Goal: Task Accomplishment & Management: Use online tool/utility

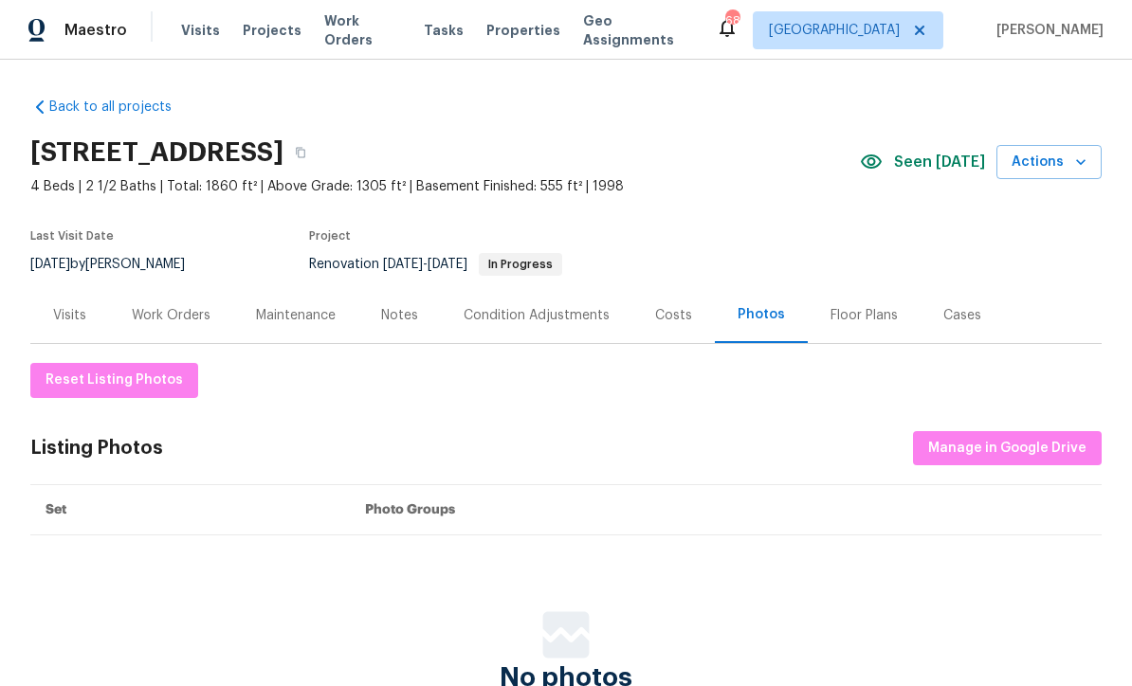
click at [171, 320] on div "Work Orders" at bounding box center [171, 315] width 79 height 19
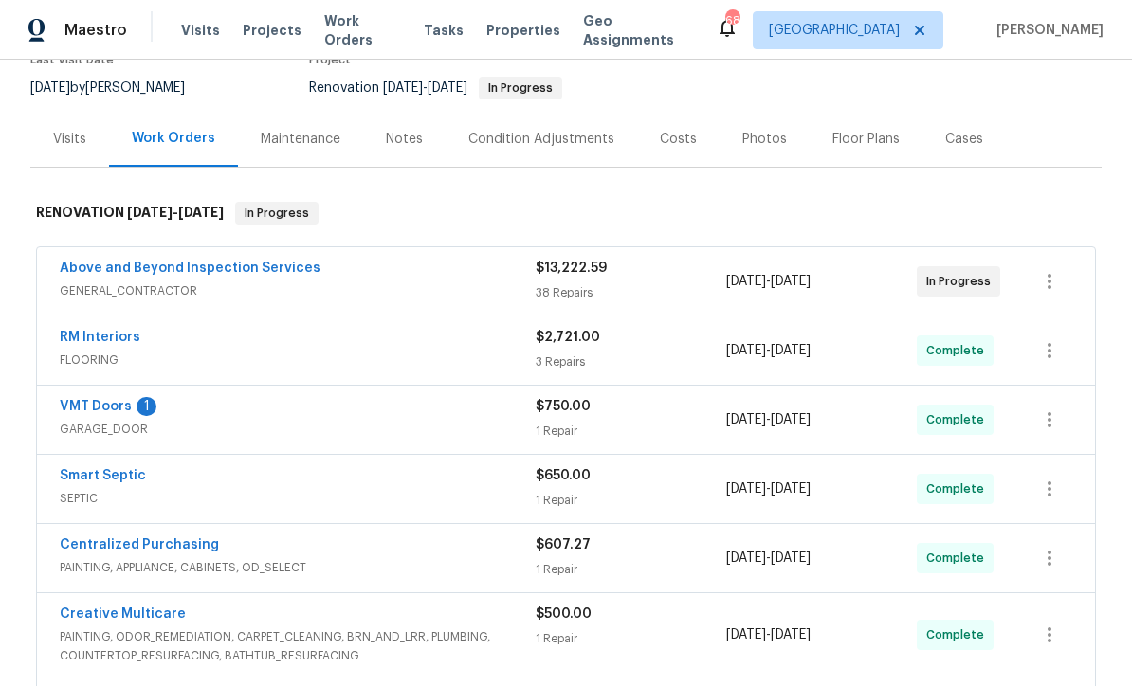
scroll to position [200, 0]
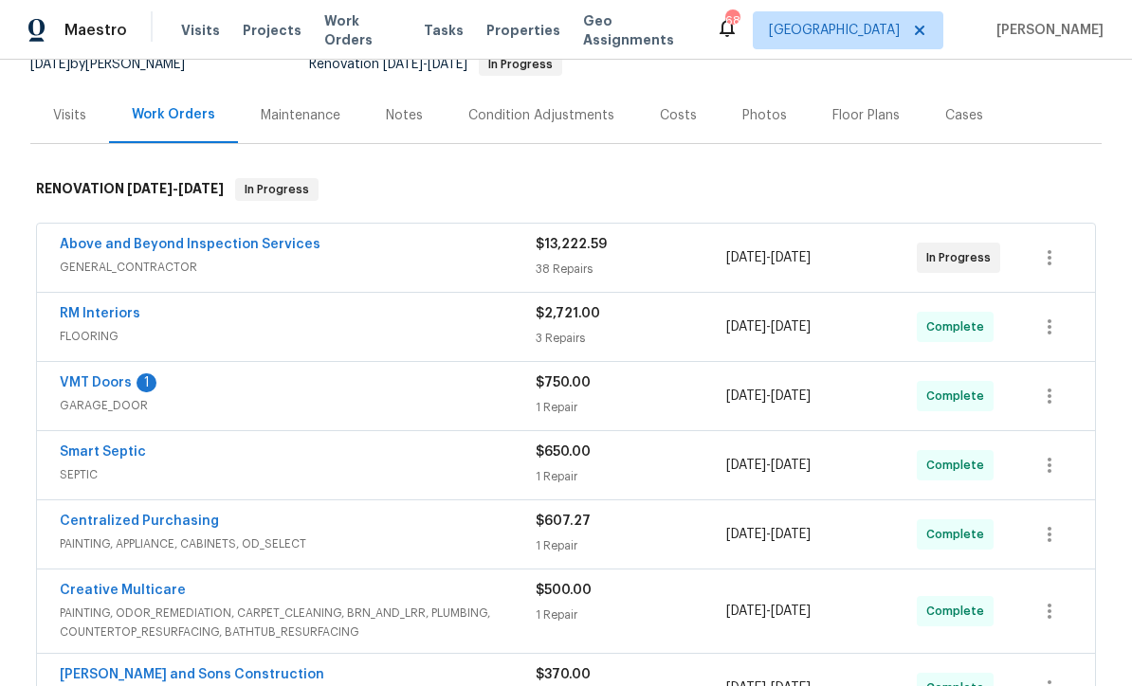
click at [87, 382] on link "VMT Doors" at bounding box center [96, 382] width 72 height 13
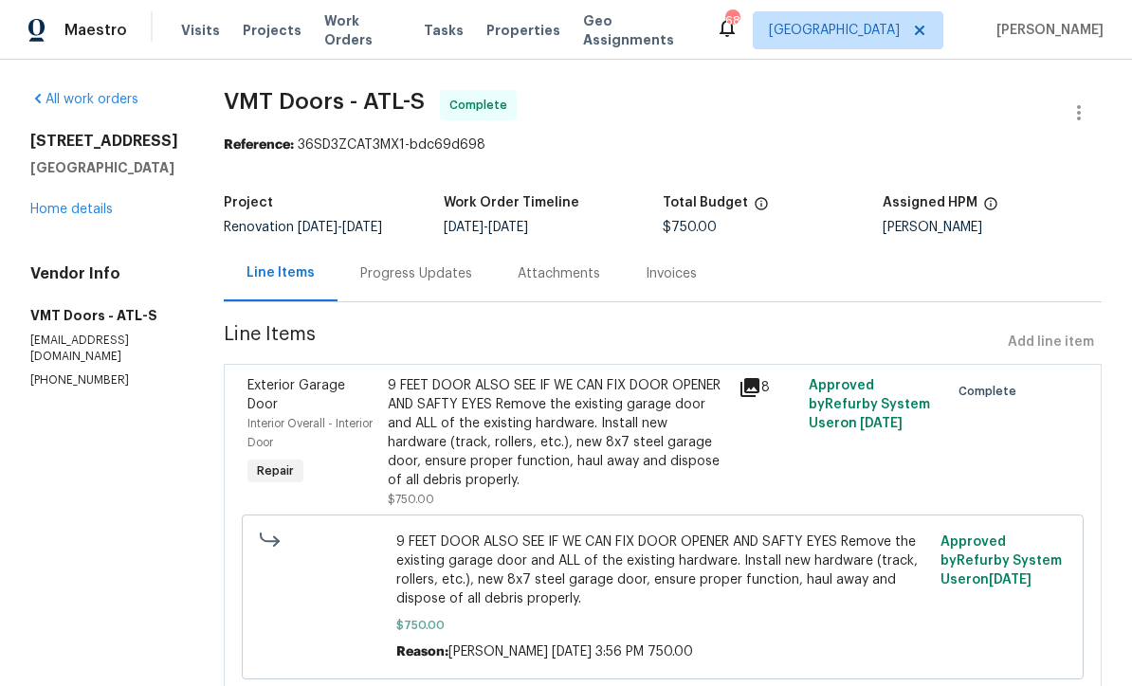
click at [371, 278] on div "Progress Updates" at bounding box center [416, 273] width 112 height 19
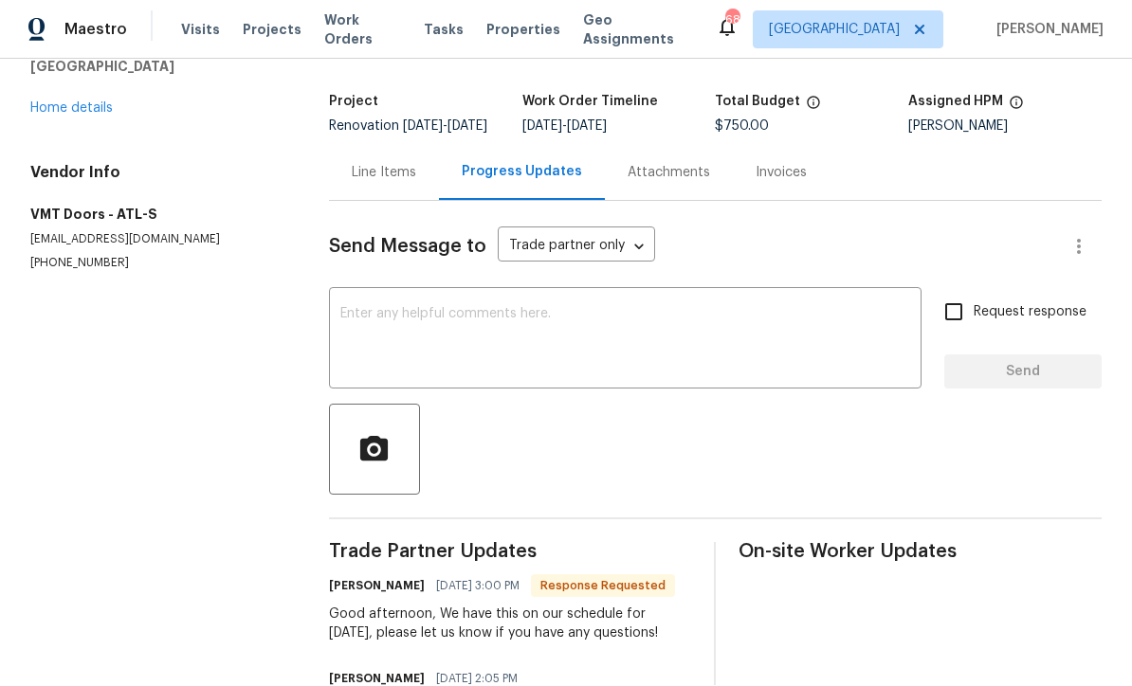
scroll to position [103, 0]
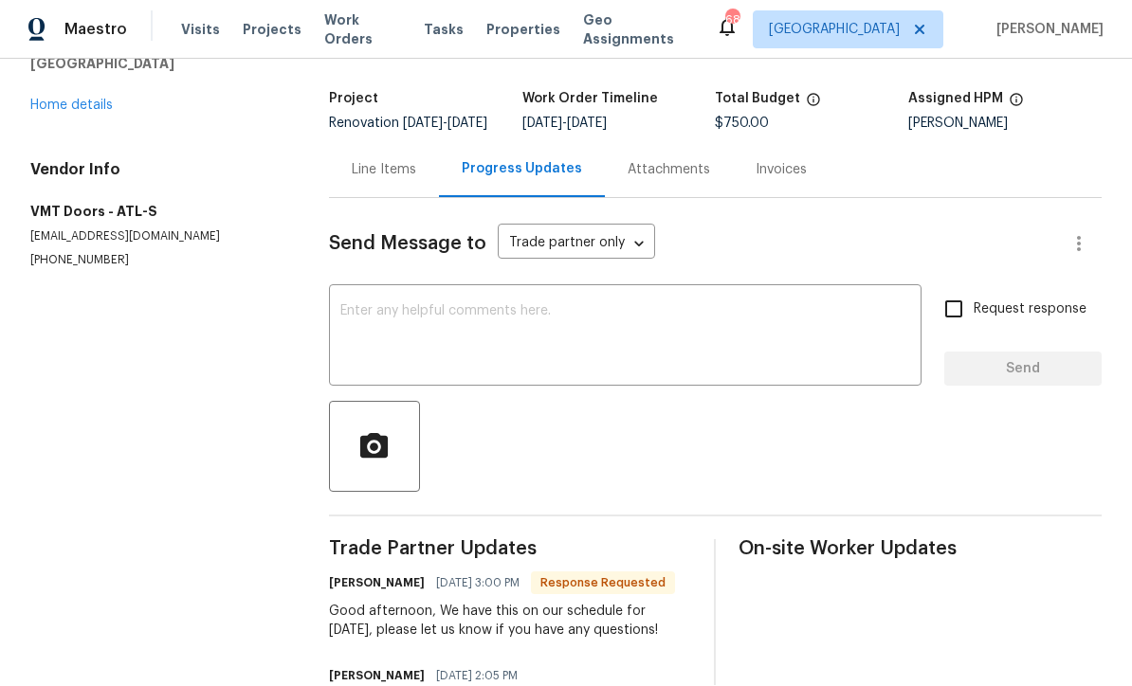
click at [356, 305] on textarea at bounding box center [625, 338] width 570 height 66
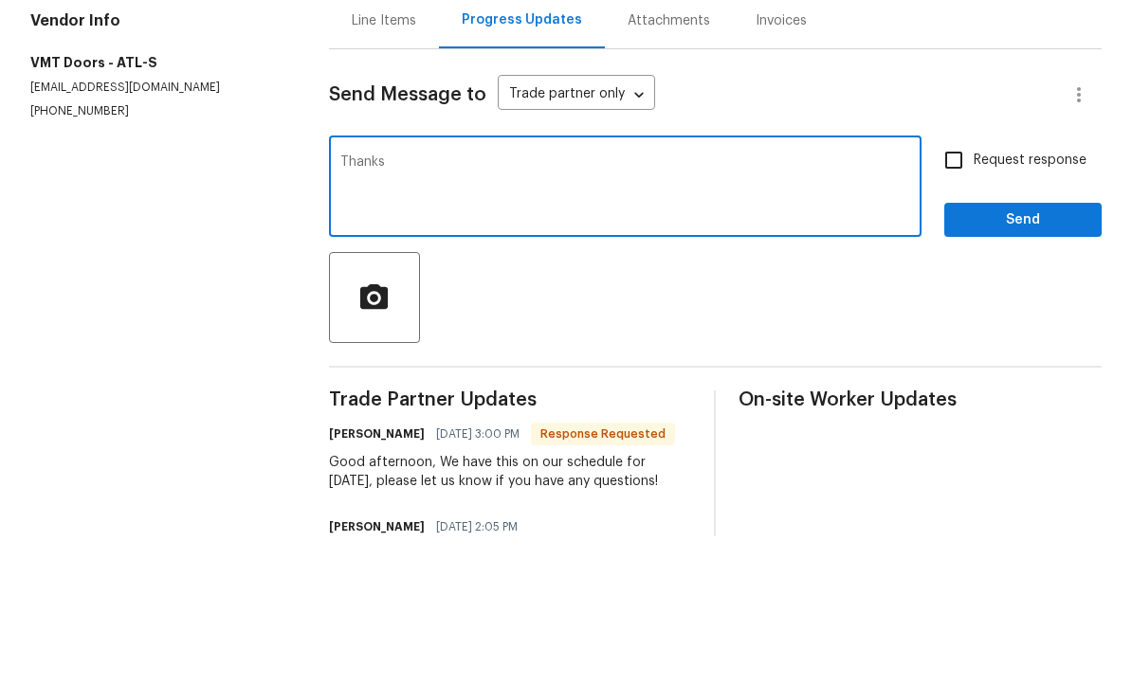
type textarea "Thanks"
click at [957, 290] on input "Request response" at bounding box center [953, 310] width 40 height 40
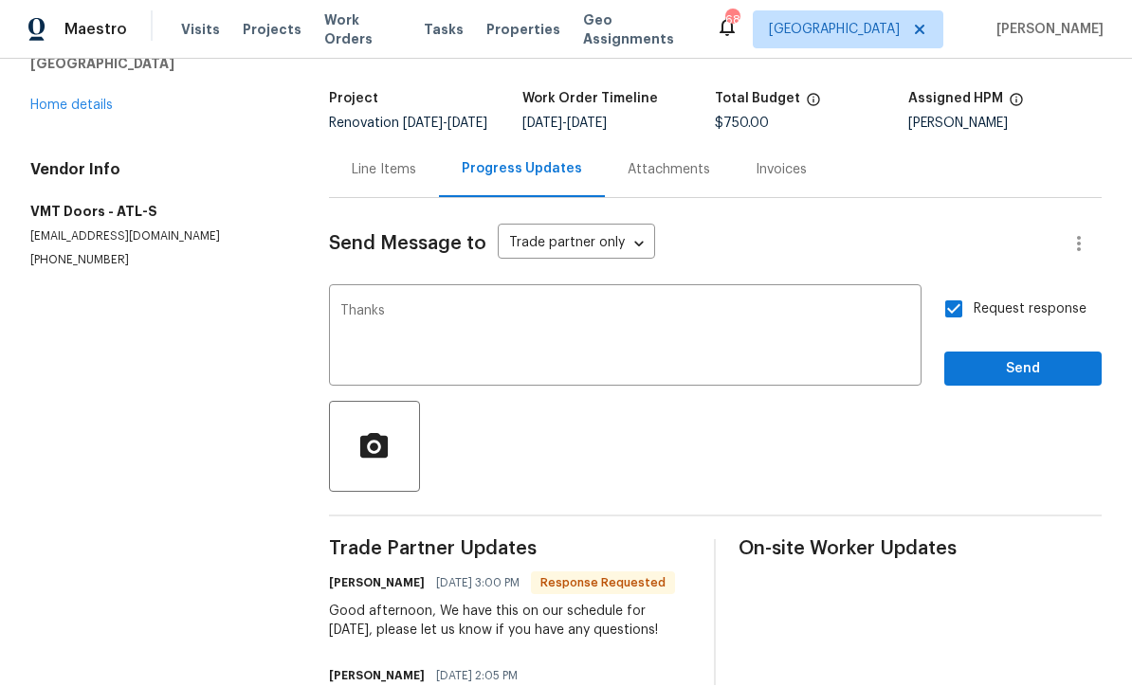
click at [973, 290] on input "Request response" at bounding box center [953, 310] width 40 height 40
checkbox input "false"
click at [1027, 358] on span "Send" at bounding box center [1022, 370] width 127 height 24
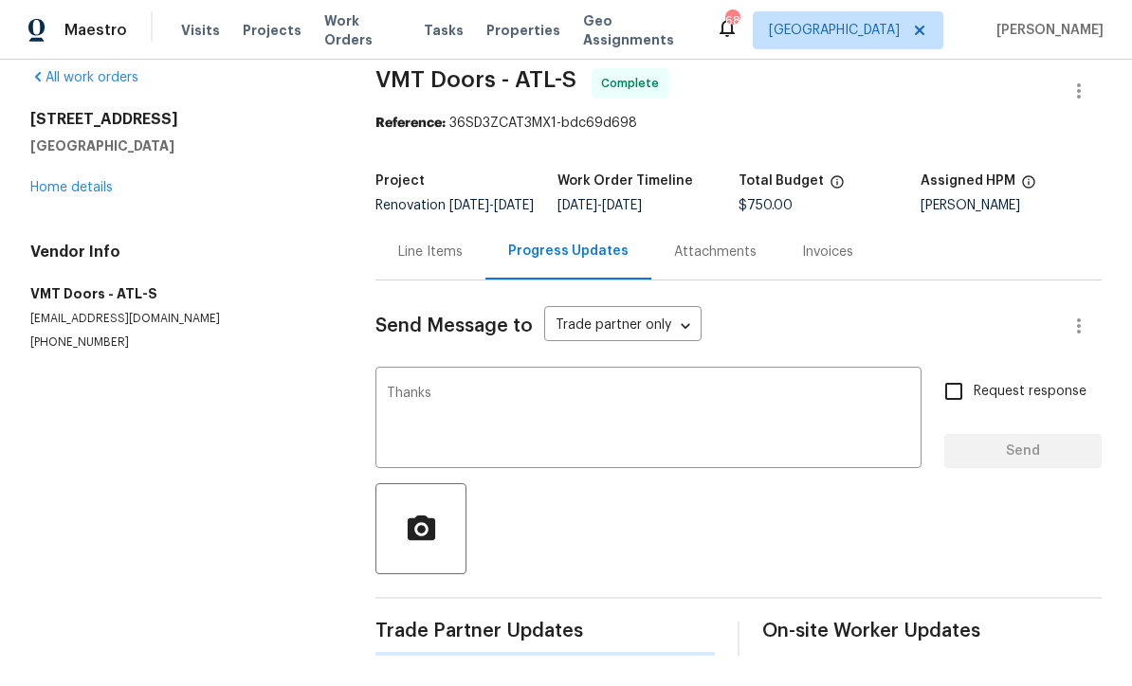
scroll to position [0, 0]
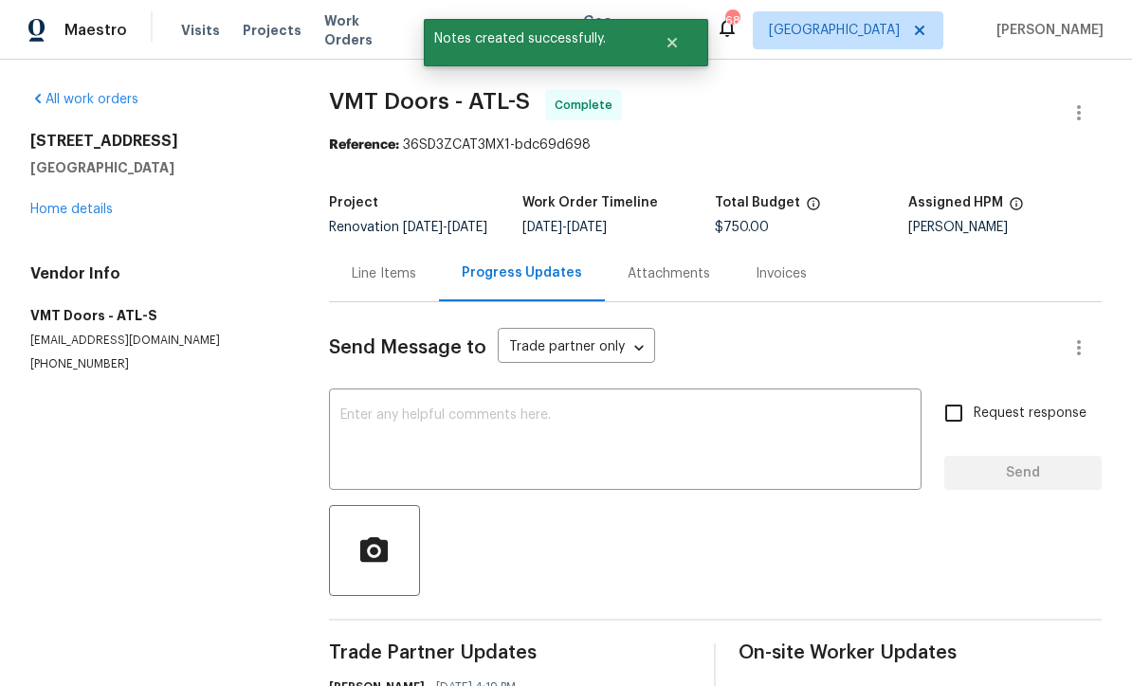
click at [56, 203] on link "Home details" at bounding box center [71, 209] width 82 height 13
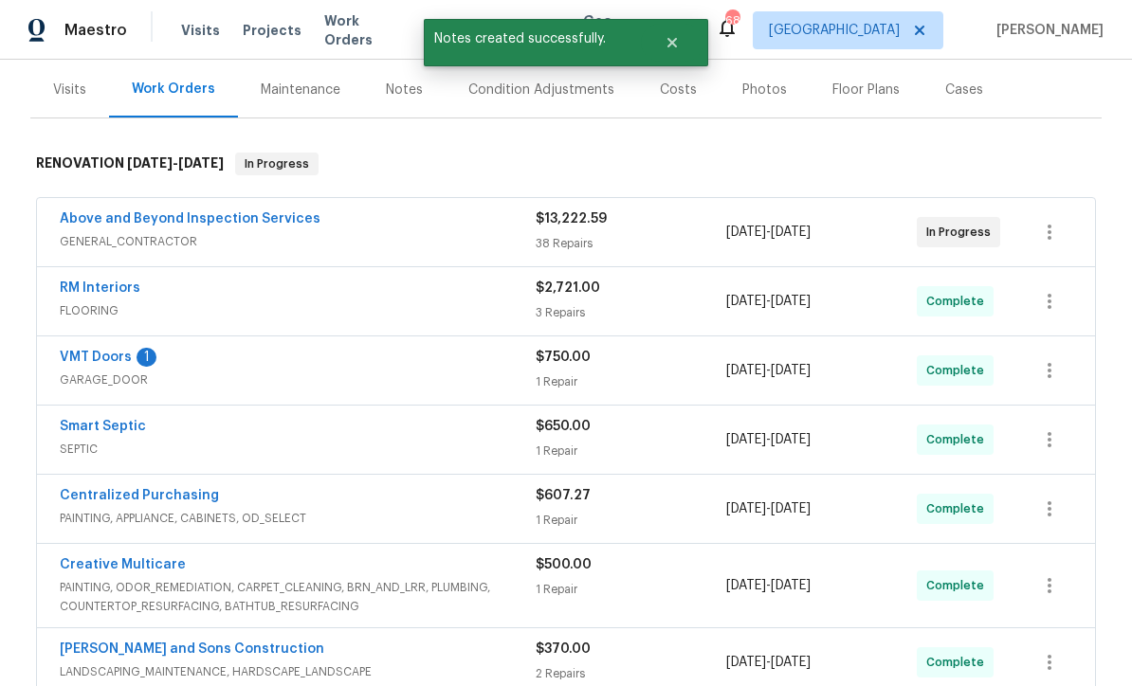
scroll to position [230, 0]
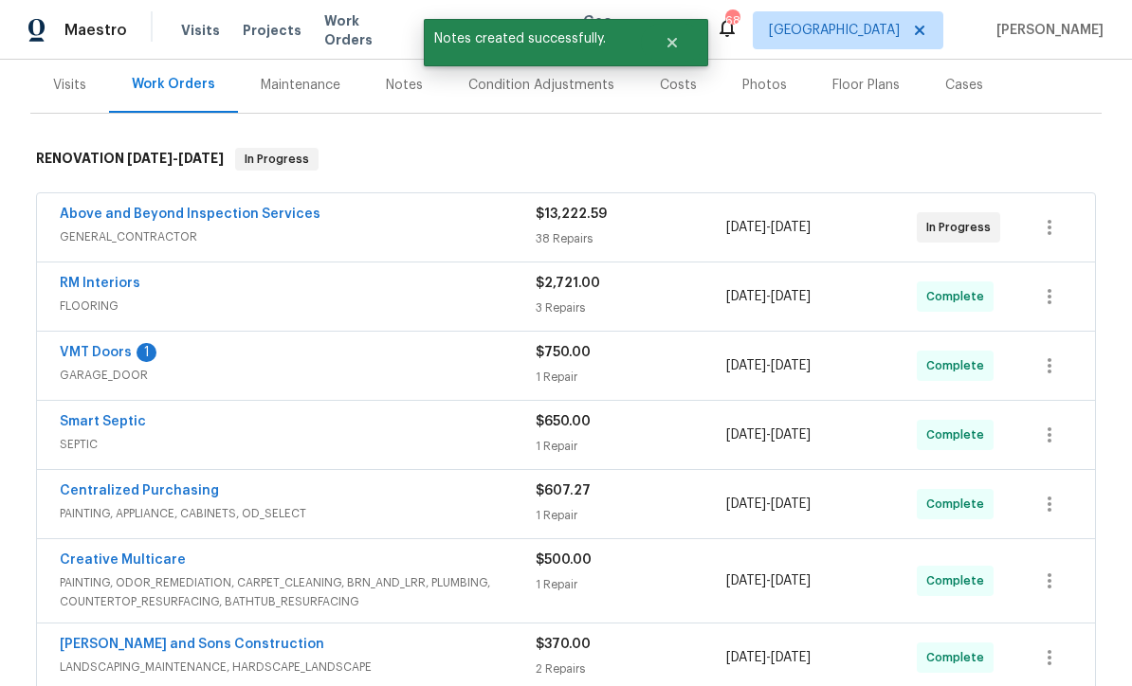
click at [96, 346] on link "VMT Doors" at bounding box center [96, 352] width 72 height 13
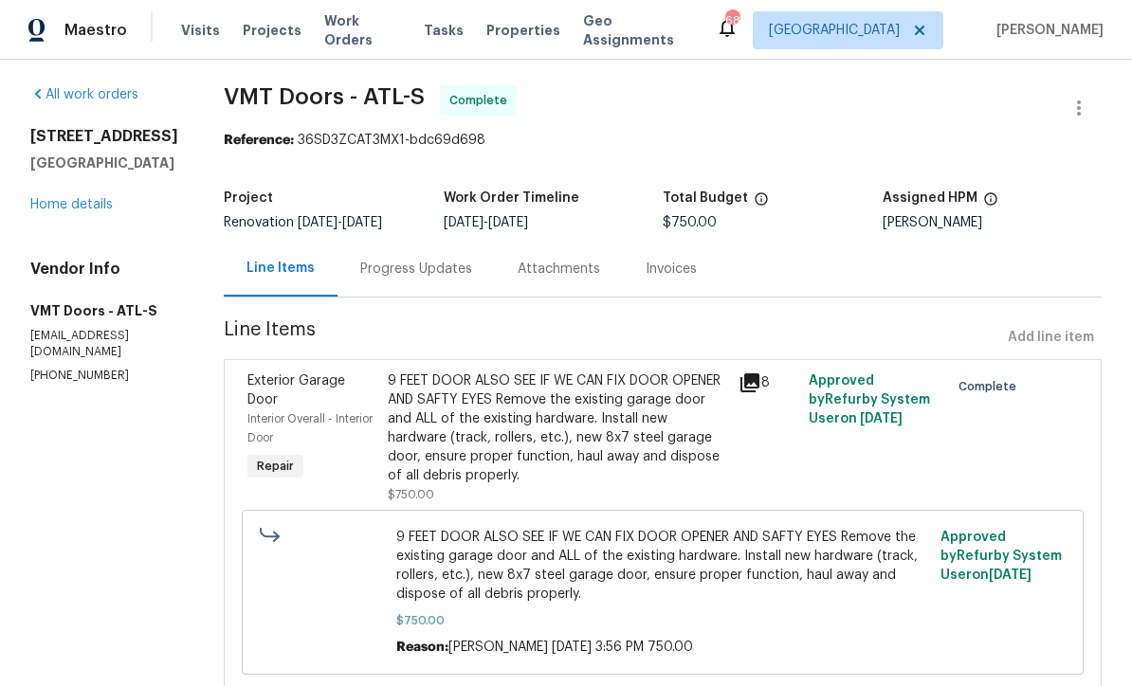
scroll to position [4, 0]
click at [379, 272] on div "Progress Updates" at bounding box center [416, 270] width 112 height 19
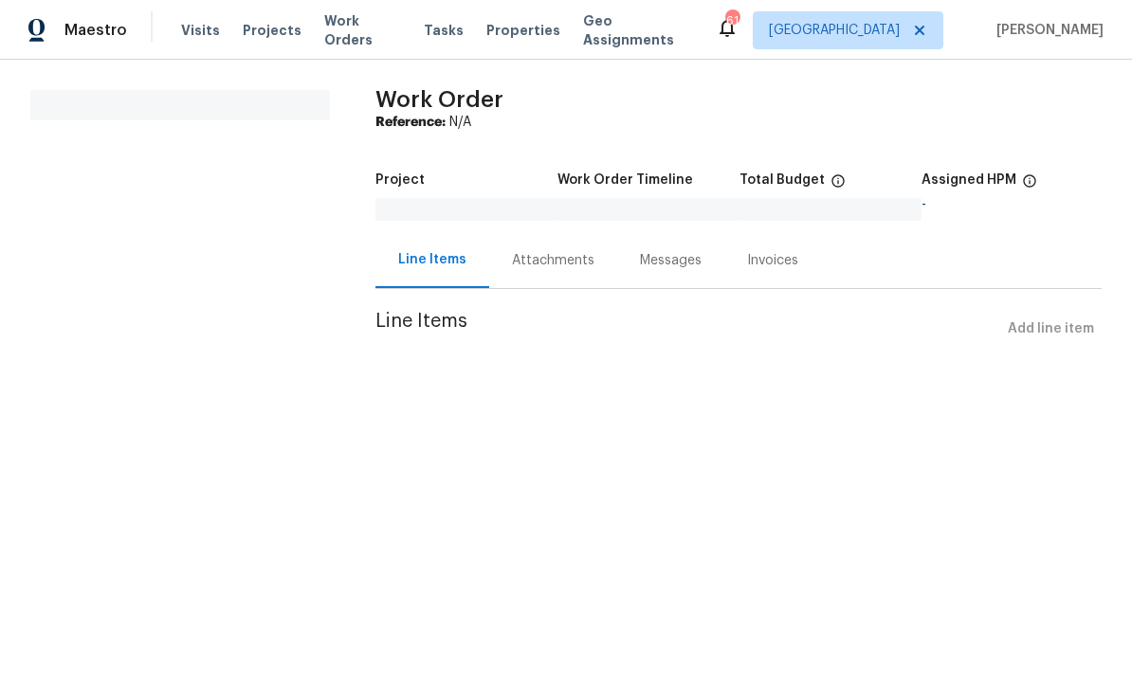
scroll to position [1, 0]
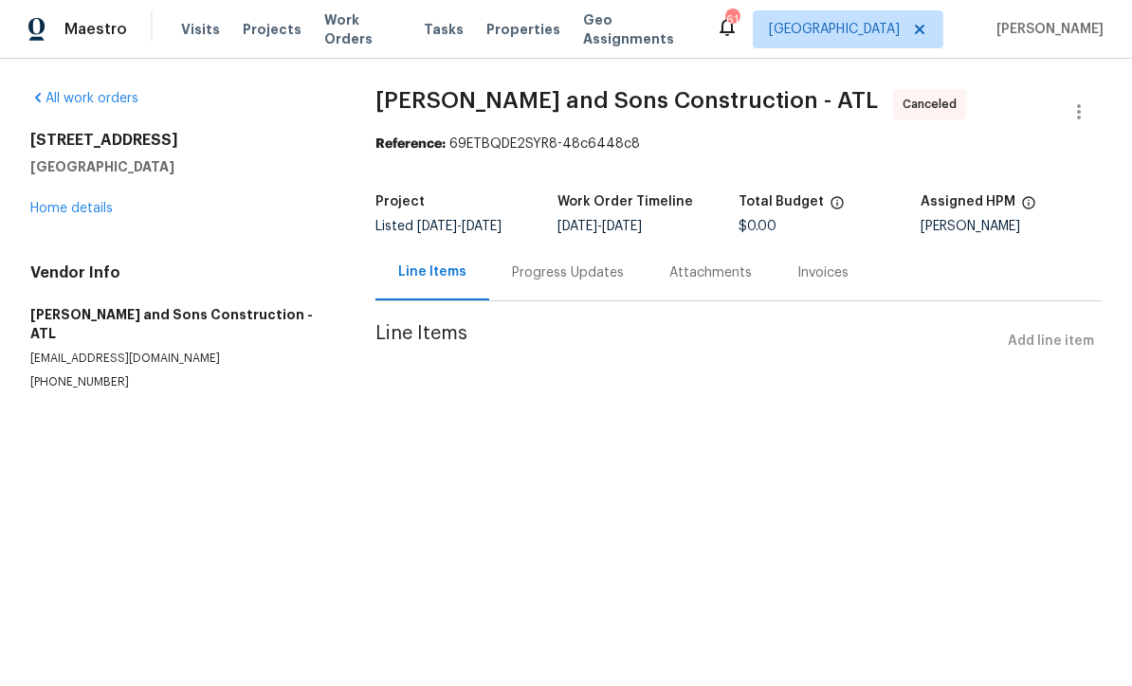
click at [59, 213] on link "Home details" at bounding box center [71, 209] width 82 height 13
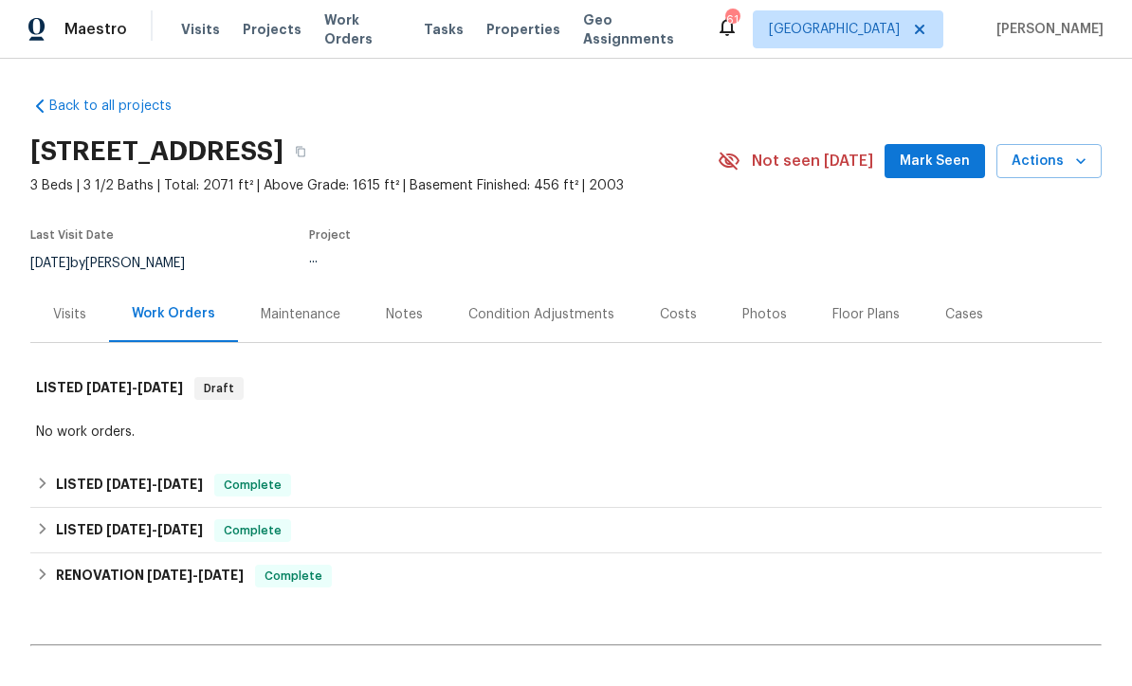
scroll to position [1, 0]
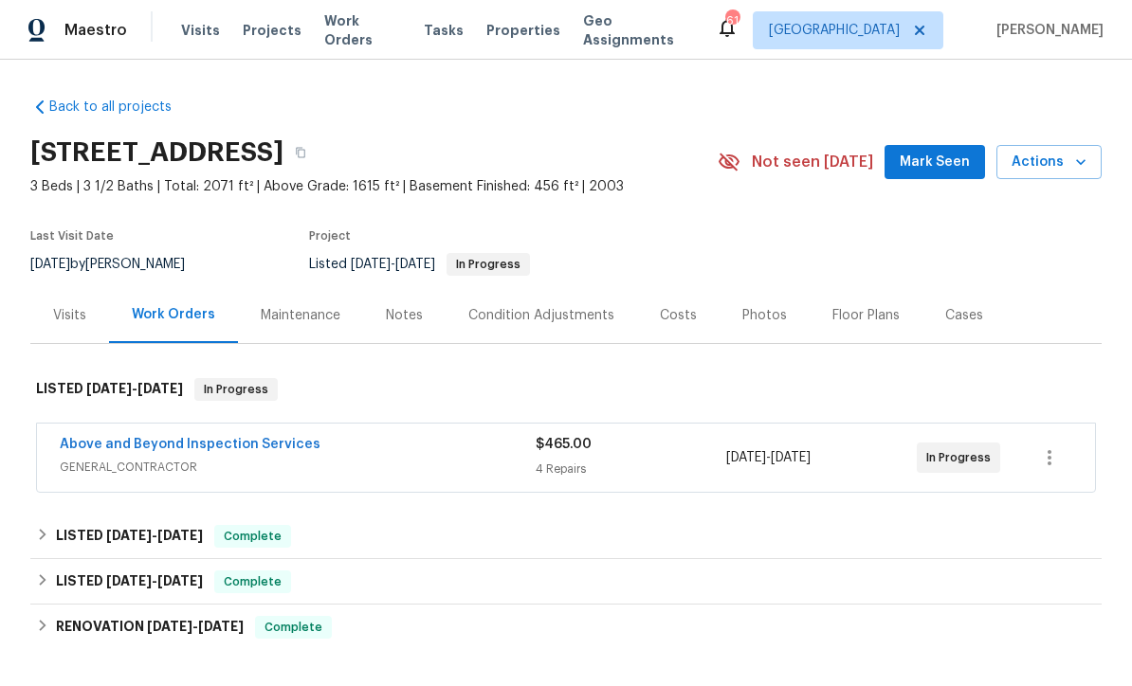
click at [121, 448] on link "Above and Beyond Inspection Services" at bounding box center [190, 444] width 261 height 13
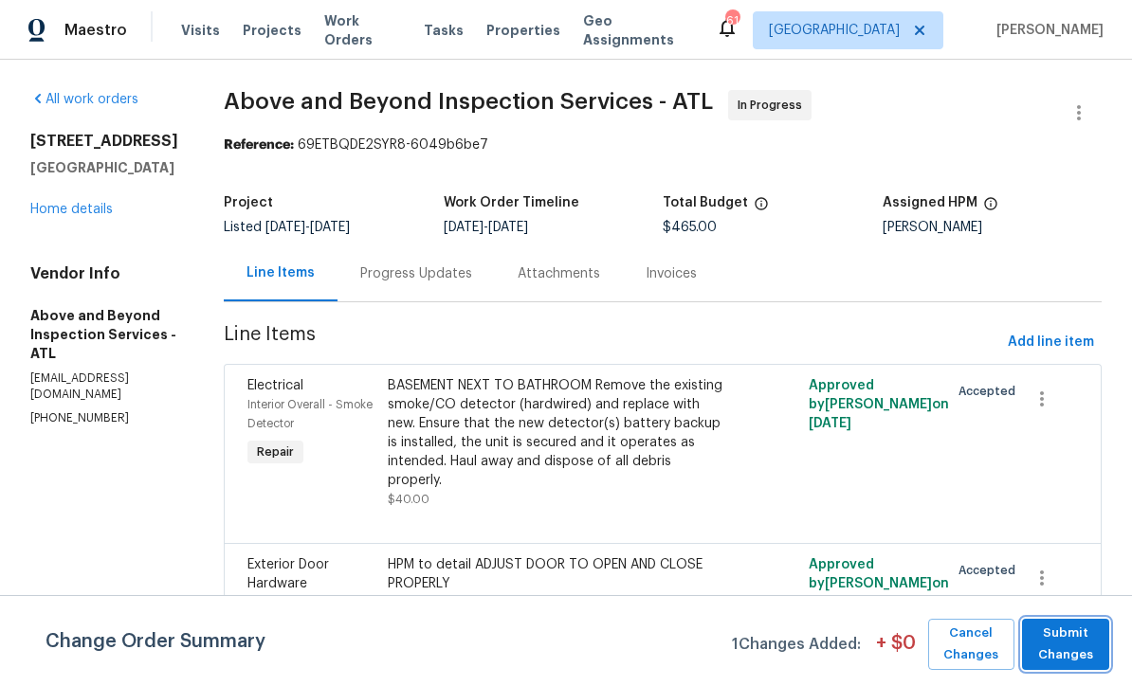
click at [1061, 628] on span "Submit Changes" at bounding box center [1065, 645] width 68 height 44
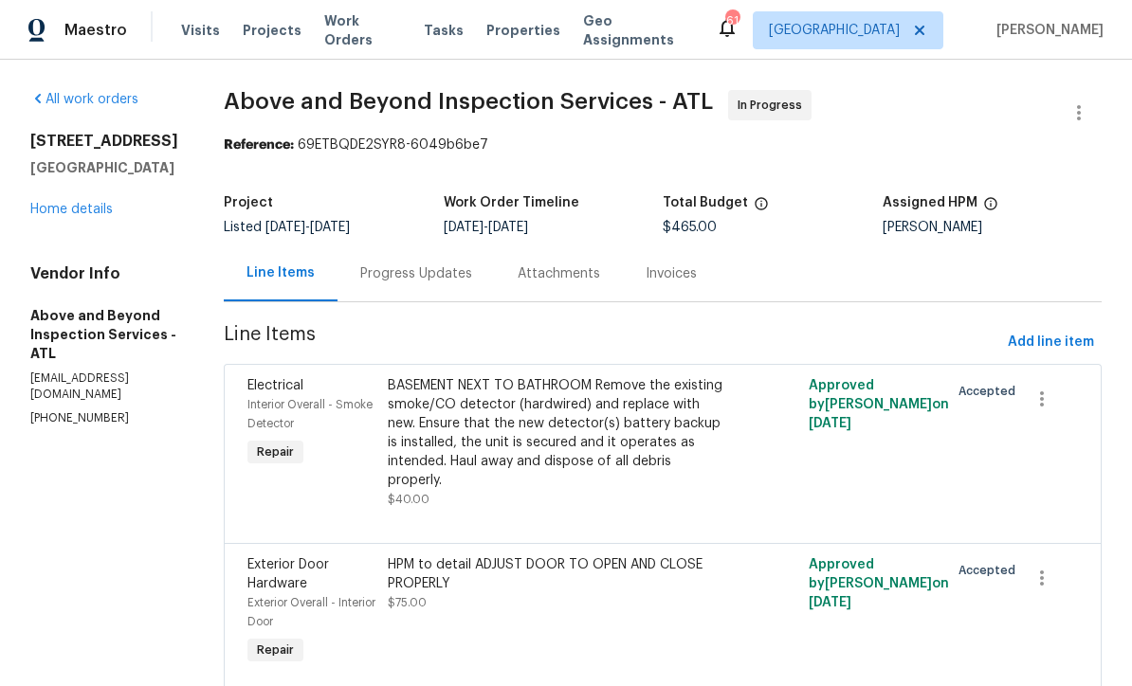
click at [507, 438] on div "BASEMENT NEXT TO BATHROOM Remove the existing smoke/CO detector (hardwired) and…" at bounding box center [557, 433] width 339 height 114
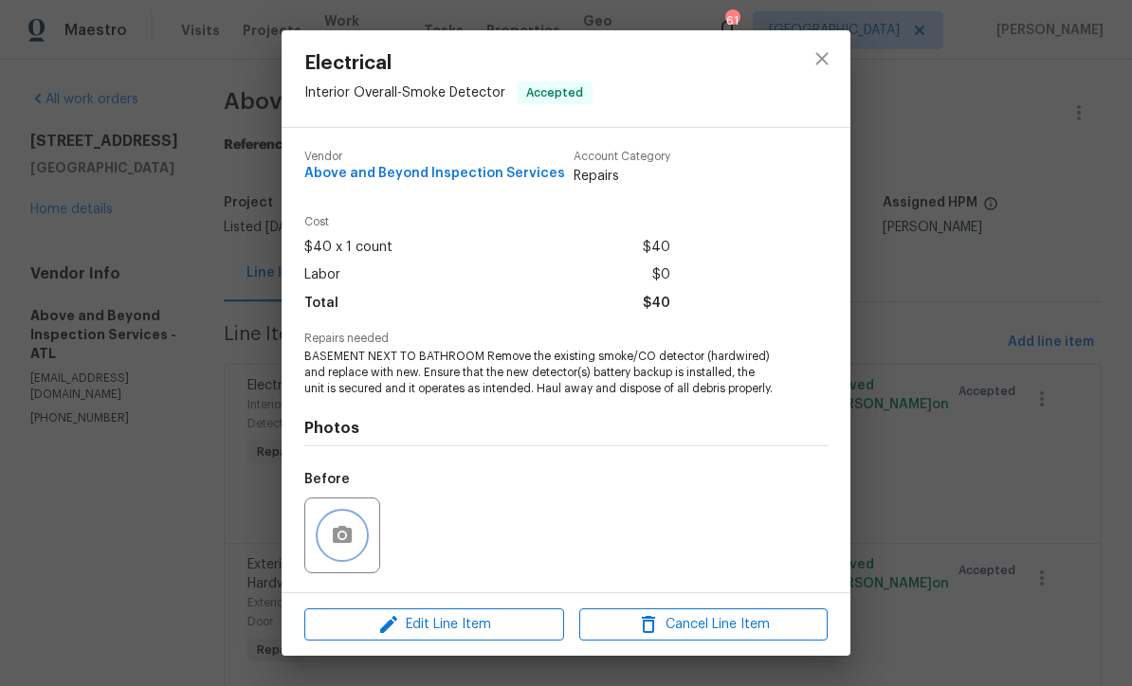
click at [340, 538] on circle "button" at bounding box center [342, 536] width 6 height 6
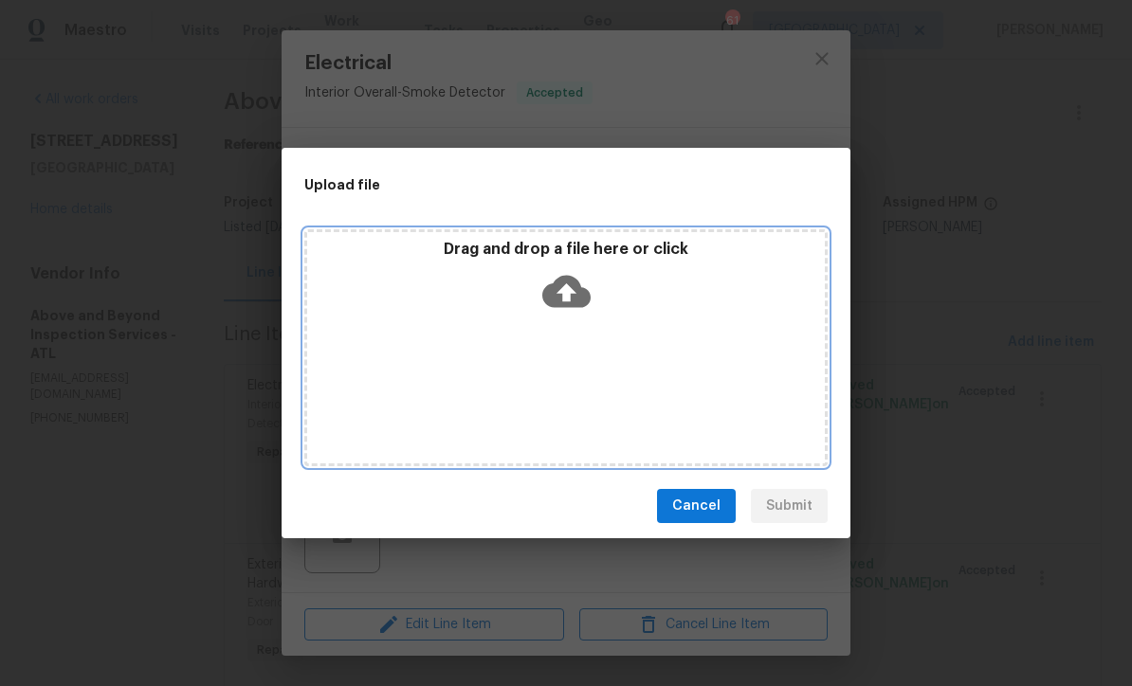
click at [568, 289] on icon at bounding box center [566, 291] width 48 height 48
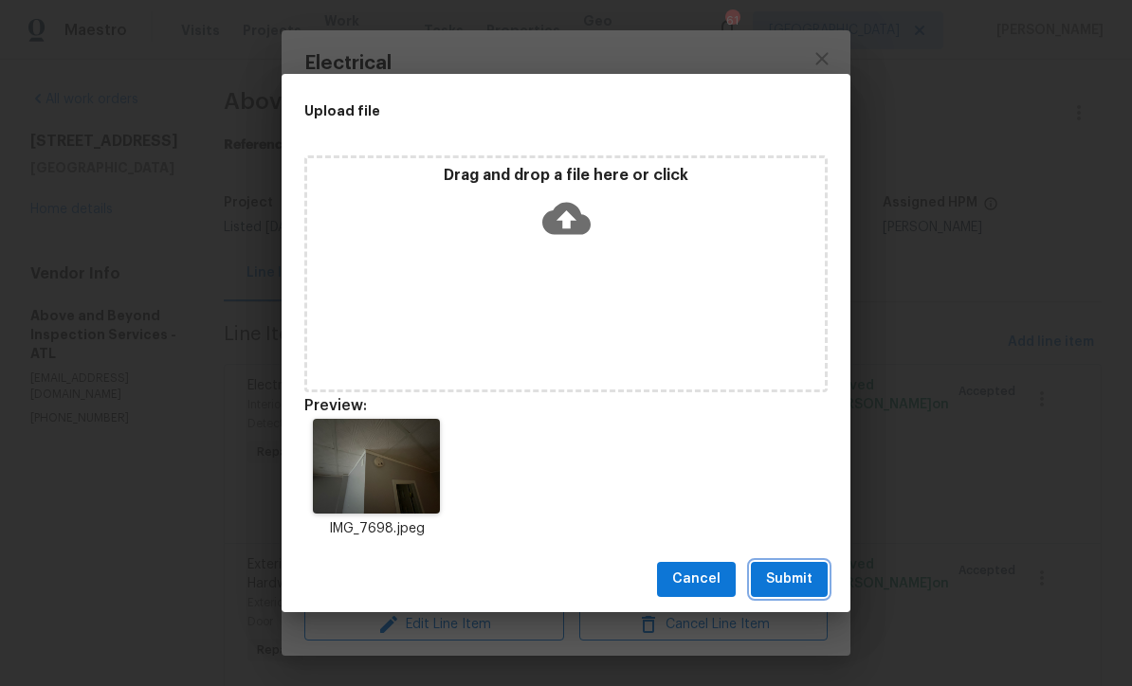
click at [795, 572] on span "Submit" at bounding box center [789, 580] width 46 height 24
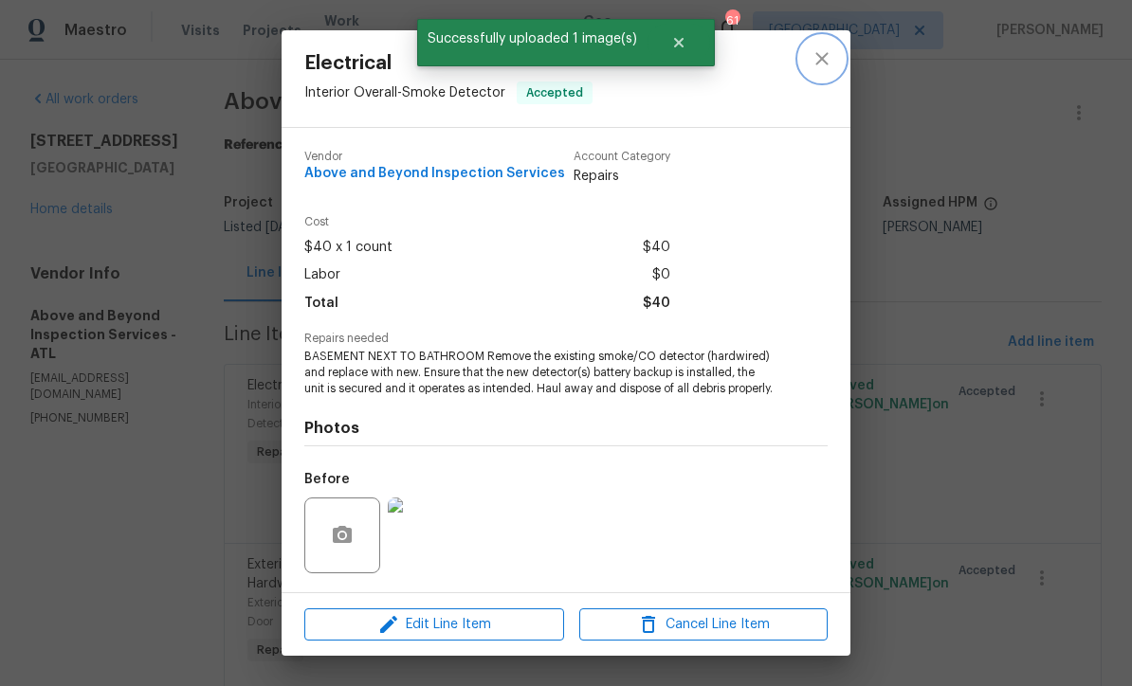
click at [824, 54] on icon "close" at bounding box center [821, 58] width 23 height 23
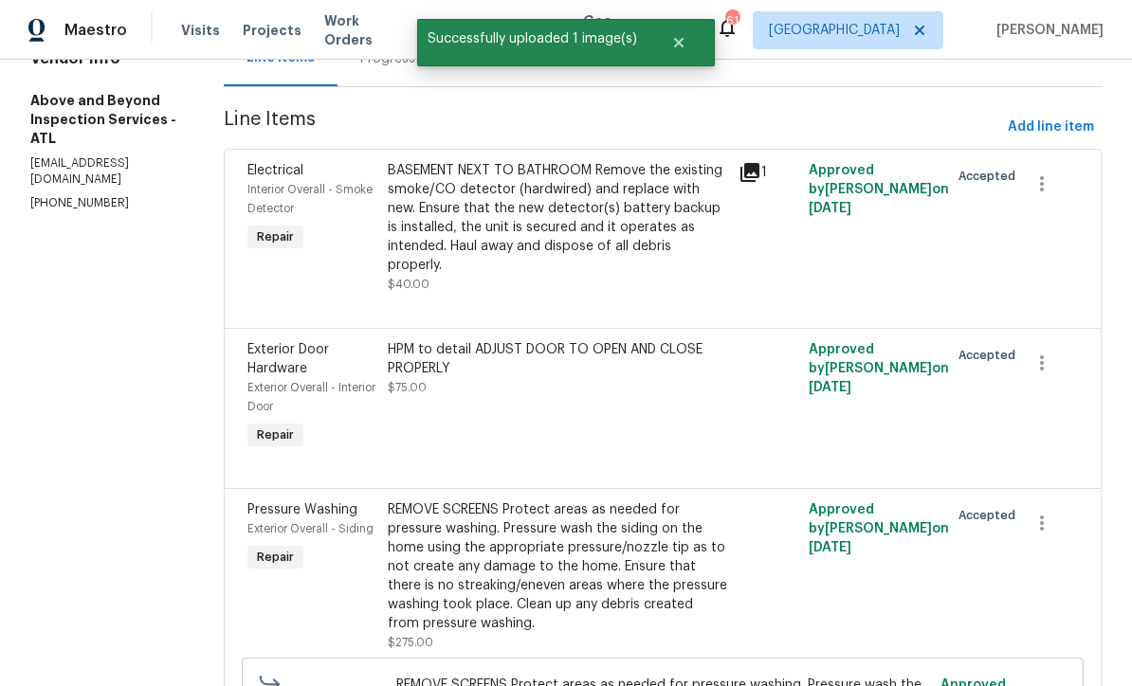
scroll to position [225, 0]
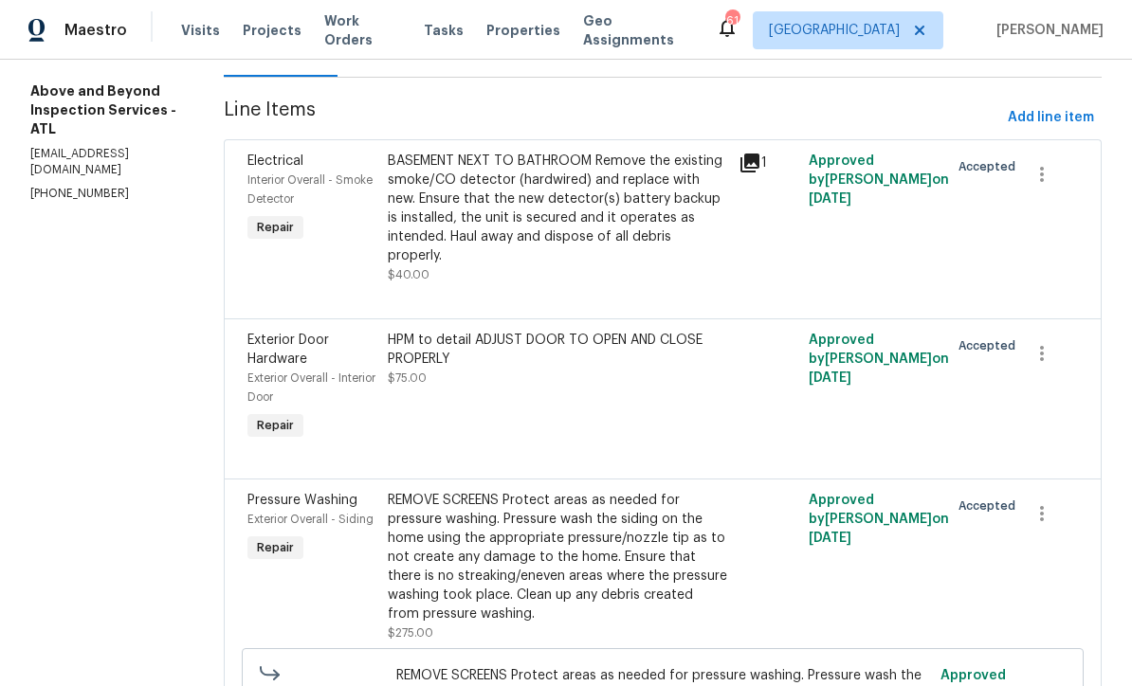
click at [540, 377] on div "HPM to detail ADJUST DOOR TO OPEN AND CLOSE PROPERLY $75.00" at bounding box center [557, 359] width 339 height 57
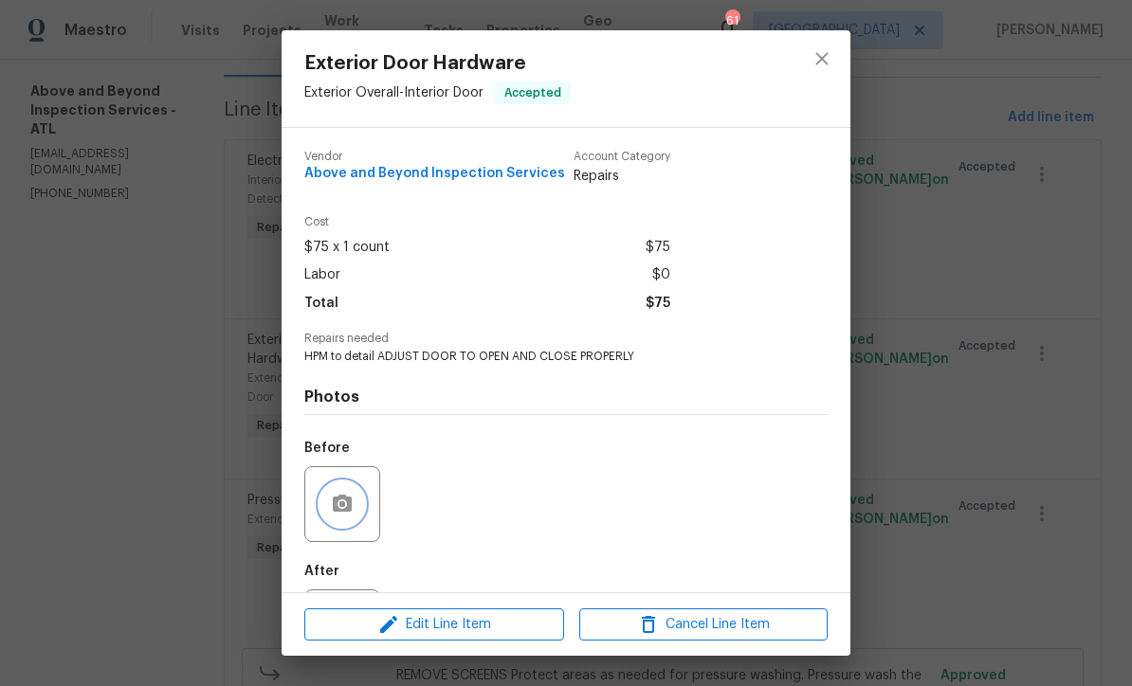
click at [330, 500] on button "button" at bounding box center [341, 503] width 45 height 45
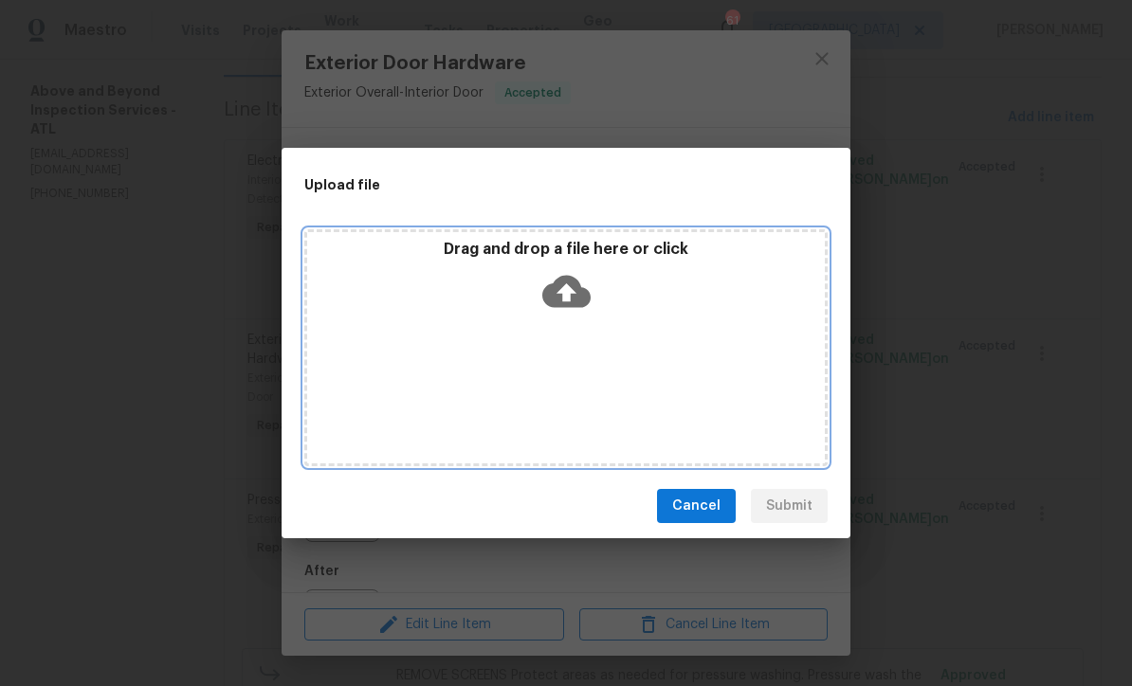
click at [566, 288] on icon at bounding box center [566, 291] width 48 height 48
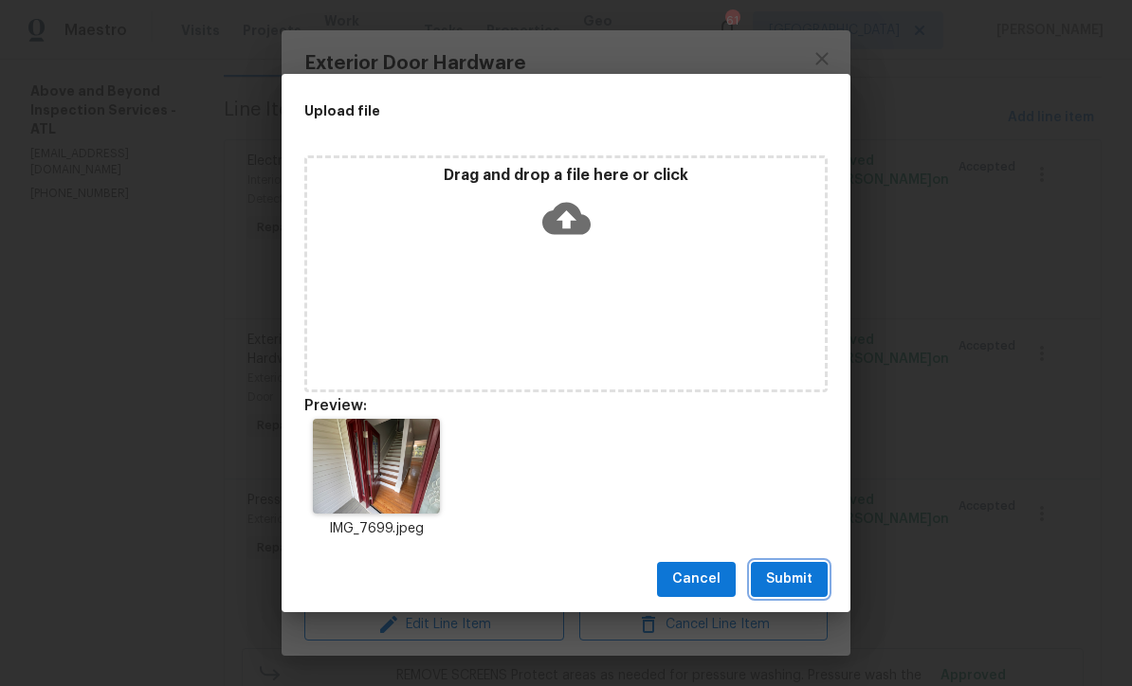
click at [799, 578] on span "Submit" at bounding box center [789, 580] width 46 height 24
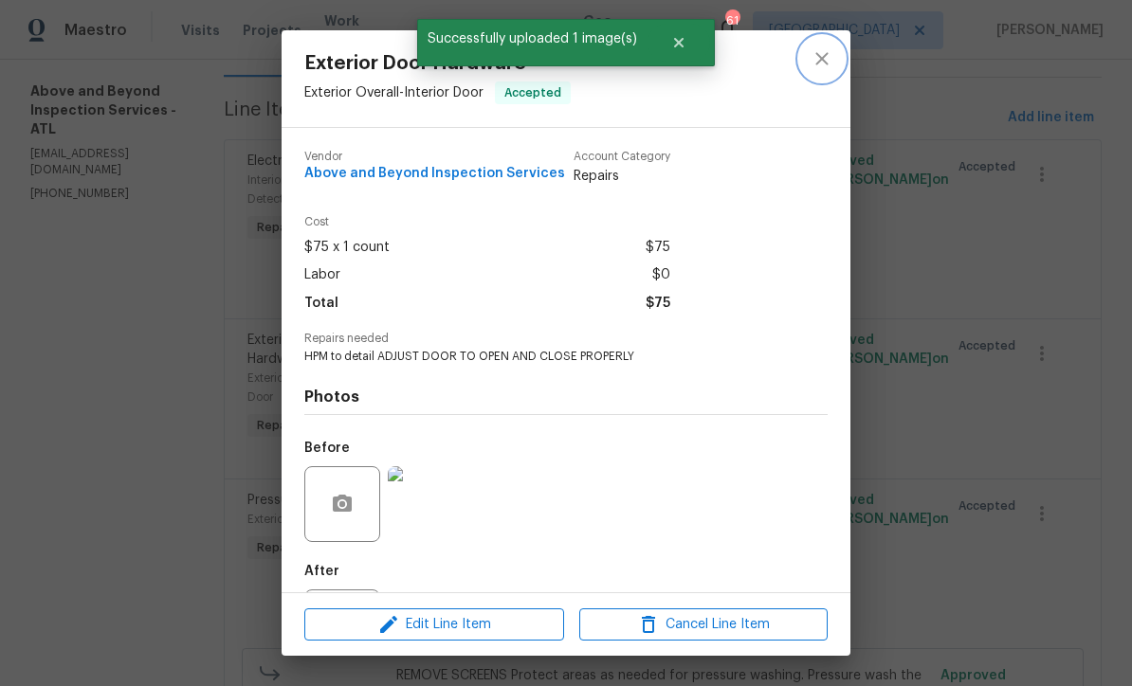
click at [821, 63] on icon "close" at bounding box center [821, 58] width 23 height 23
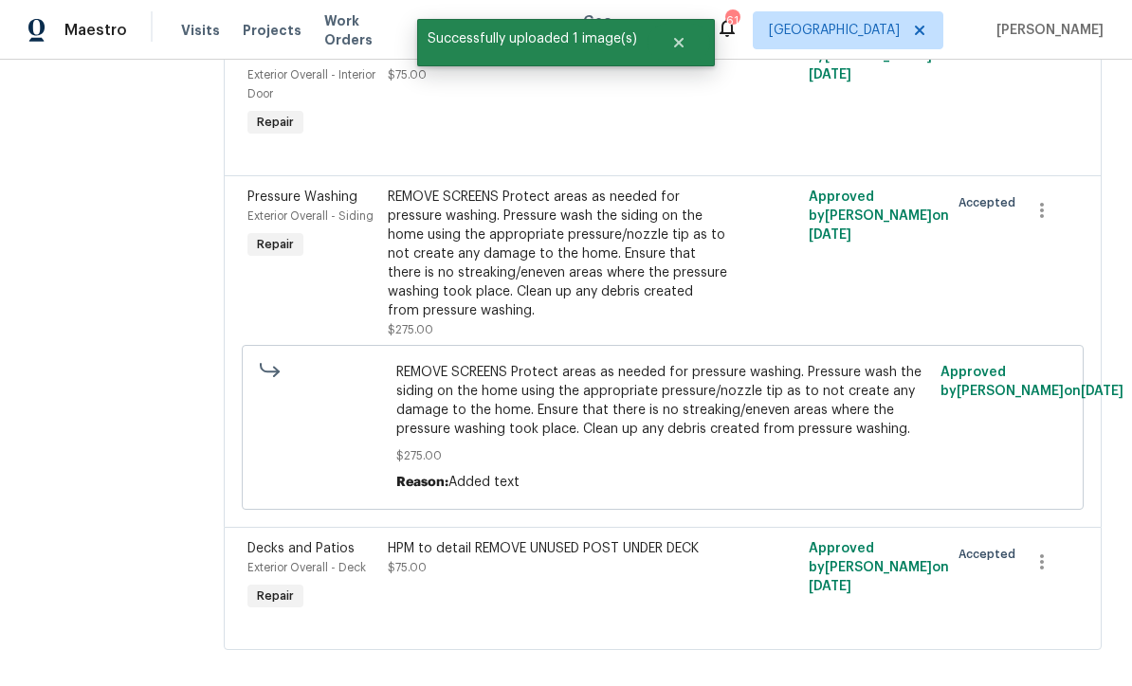
scroll to position [527, 0]
click at [542, 263] on div "REMOVE SCREENS Protect areas as needed for pressure washing. Pressure wash the …" at bounding box center [557, 255] width 339 height 133
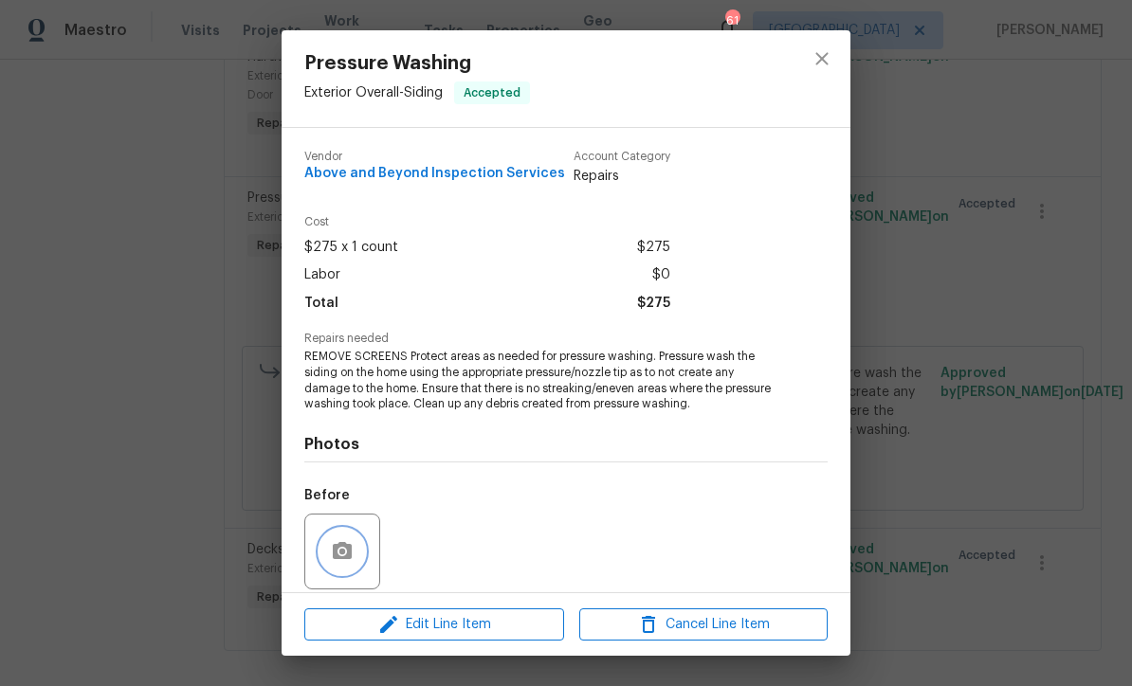
click at [332, 552] on icon "button" at bounding box center [342, 551] width 23 height 23
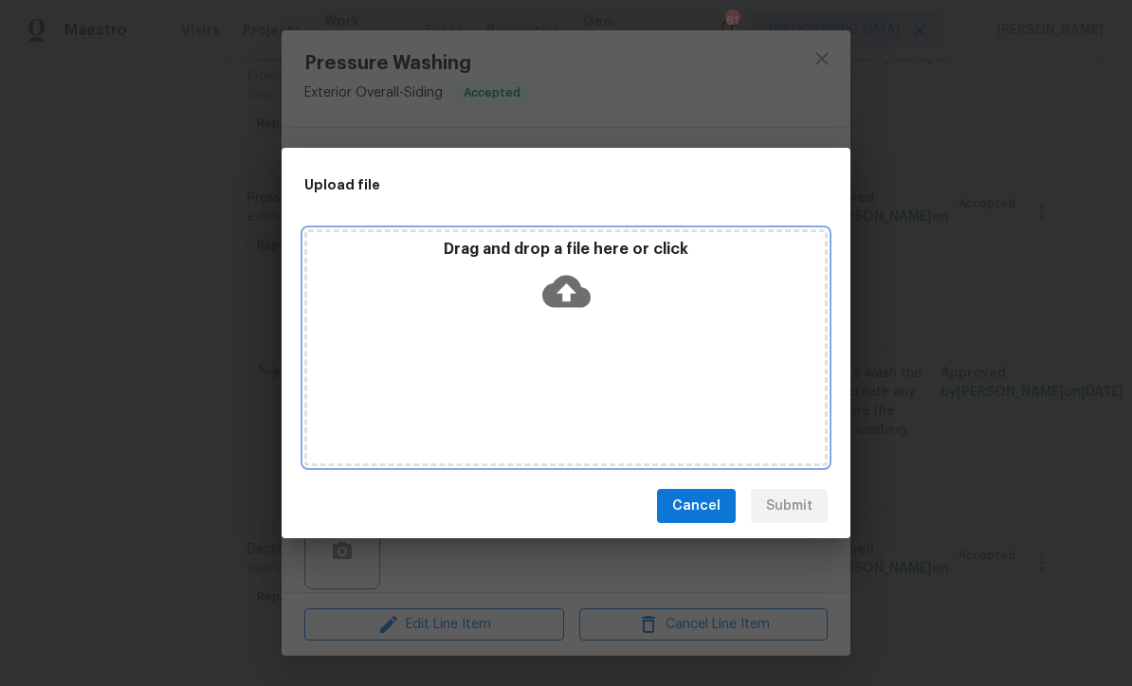
click at [570, 287] on icon at bounding box center [566, 291] width 48 height 48
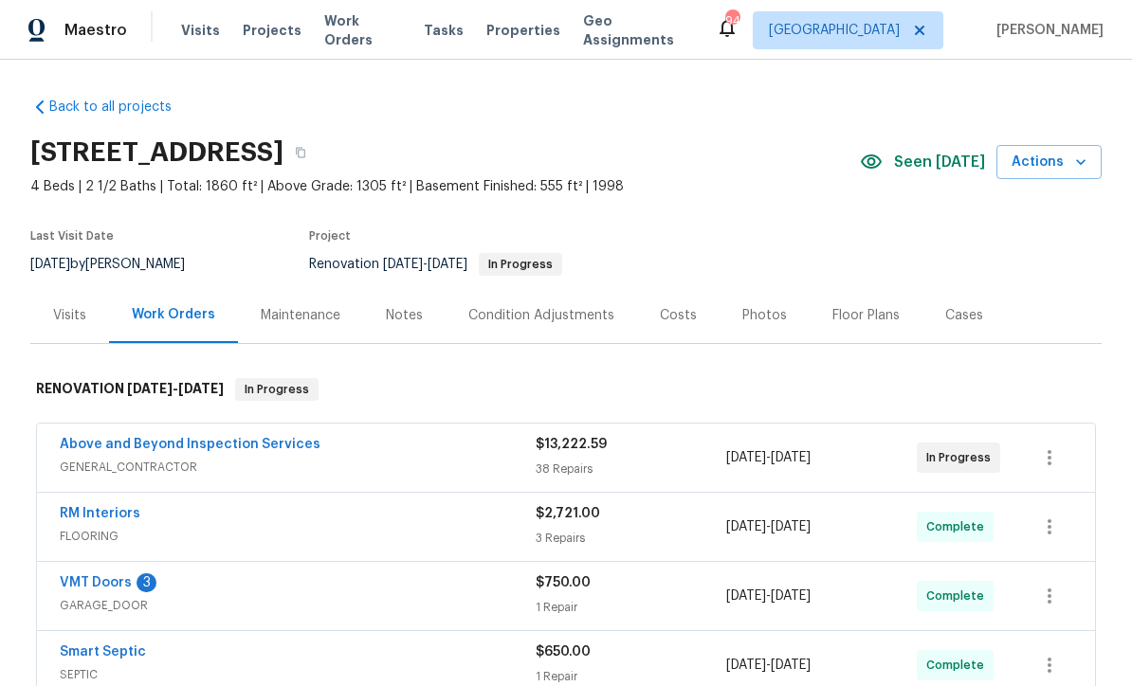
click at [90, 584] on link "VMT Doors" at bounding box center [96, 582] width 72 height 13
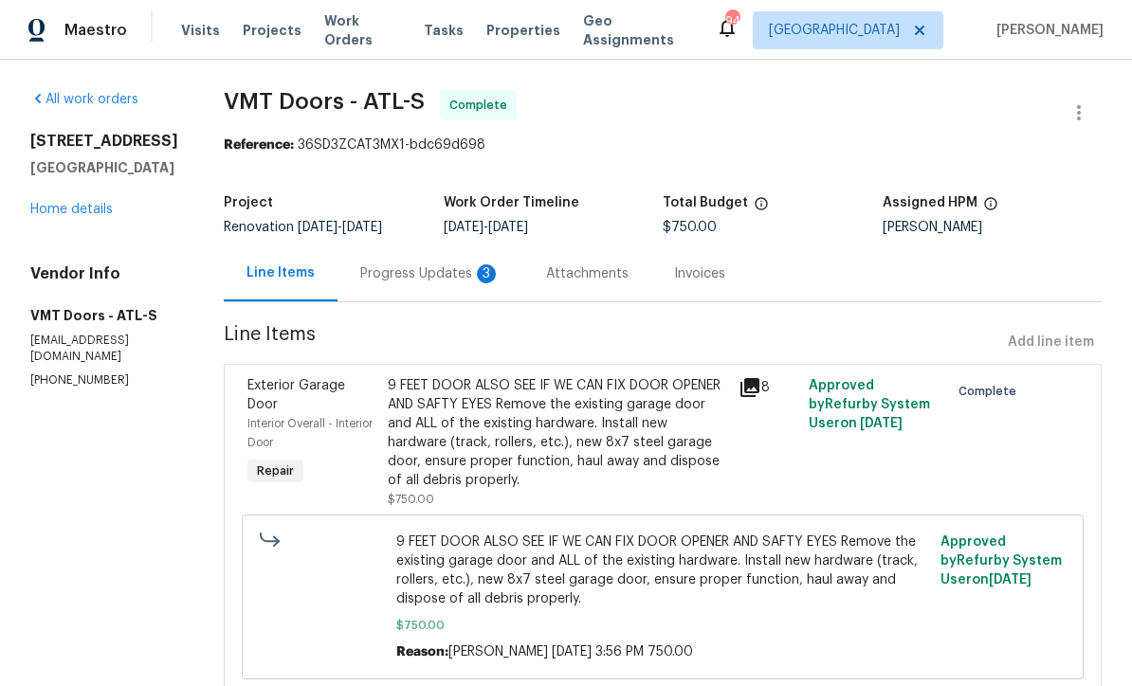
click at [386, 267] on div "Progress Updates 3" at bounding box center [430, 273] width 140 height 19
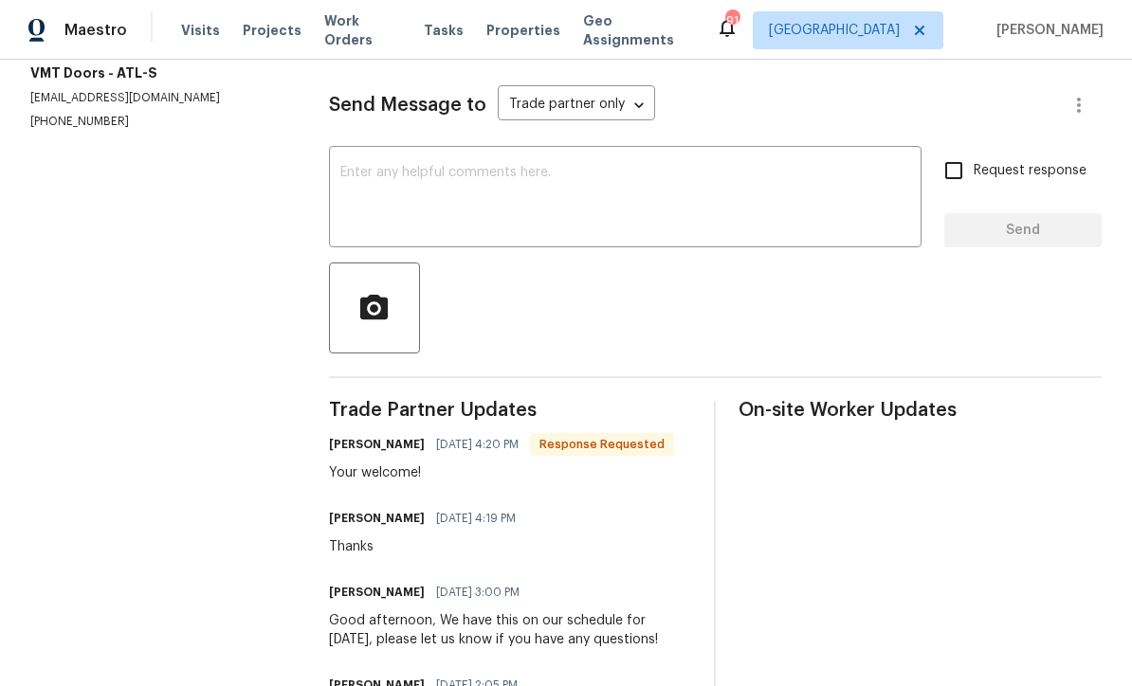
scroll to position [244, 0]
click at [342, 184] on textarea at bounding box center [625, 198] width 570 height 66
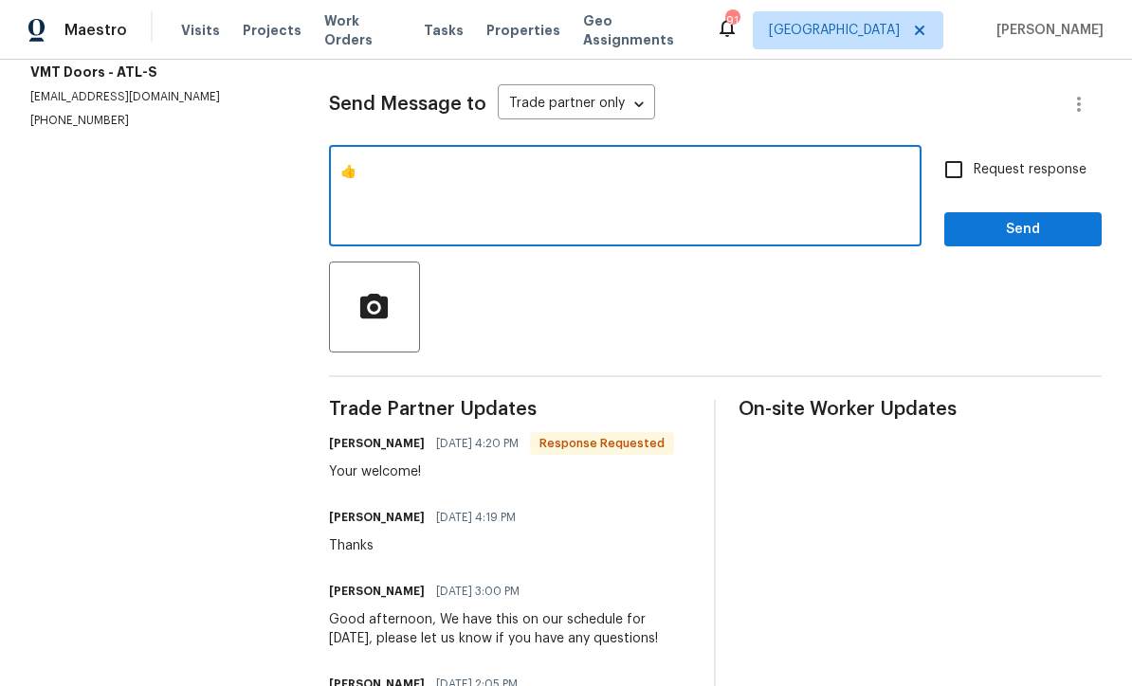
type textarea "👍"
click at [1056, 242] on span "Send" at bounding box center [1022, 230] width 127 height 24
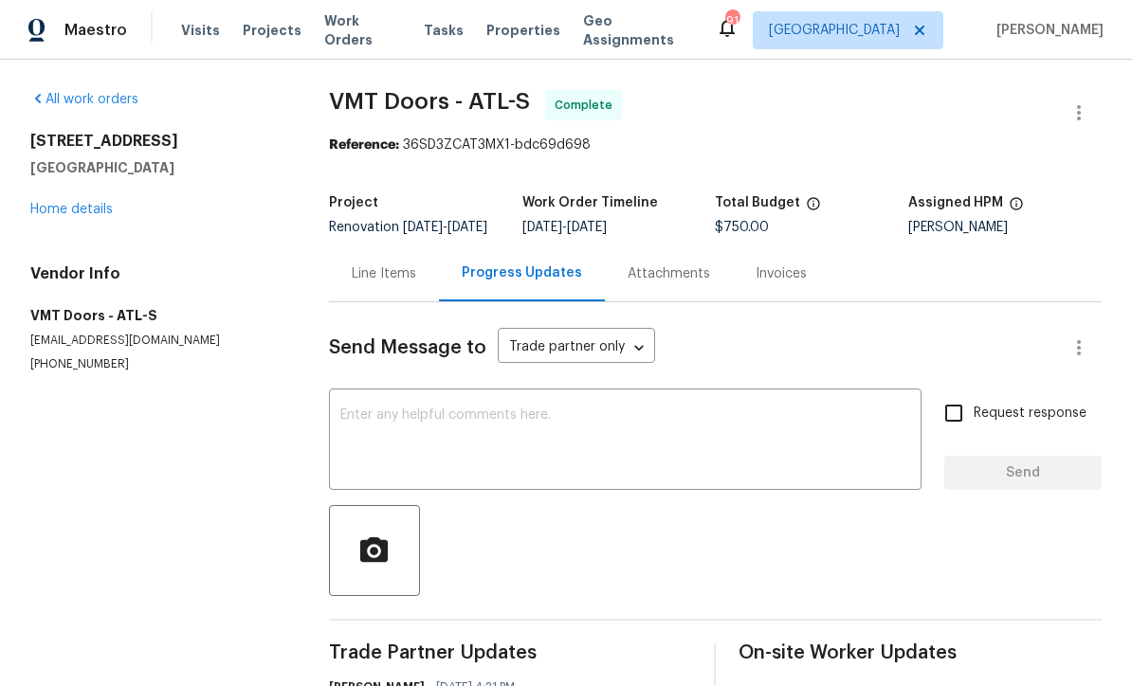
scroll to position [0, 0]
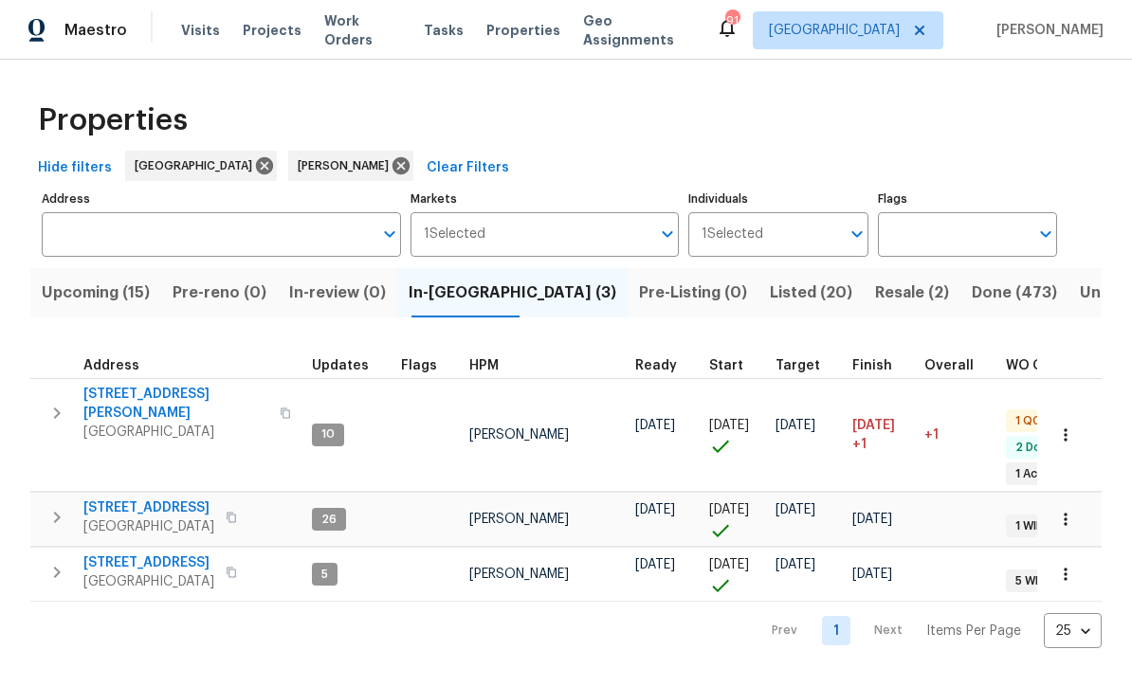
click at [131, 498] on span "[STREET_ADDRESS]" at bounding box center [148, 507] width 131 height 19
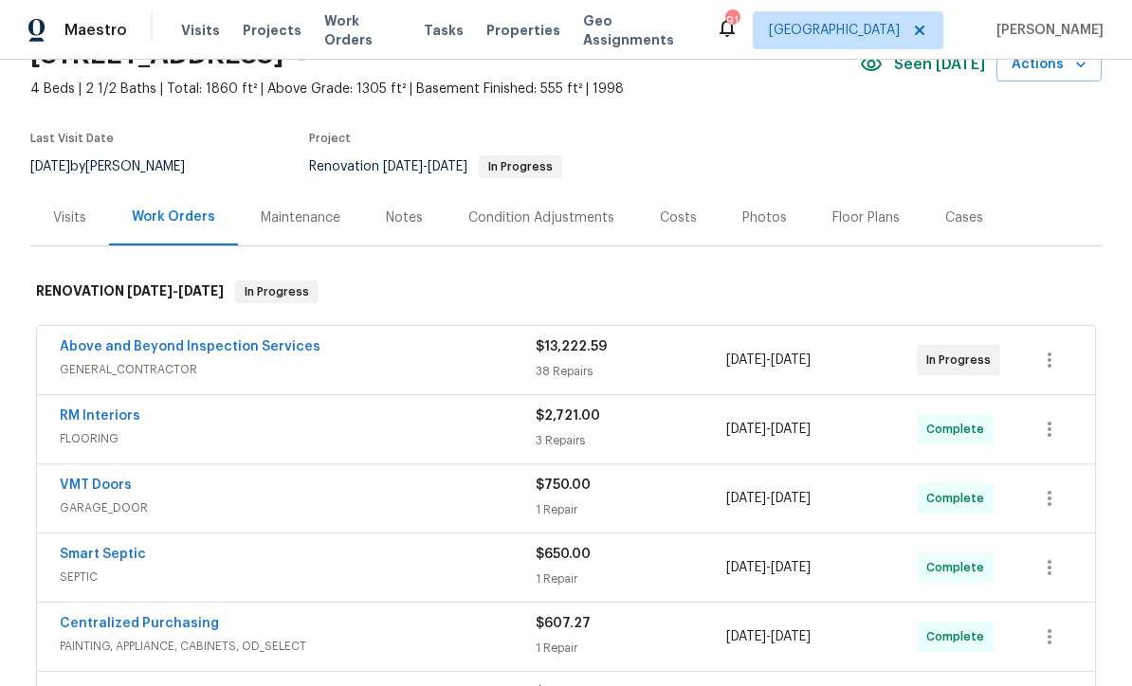
scroll to position [97, 0]
click at [139, 342] on link "Above and Beyond Inspection Services" at bounding box center [190, 347] width 261 height 13
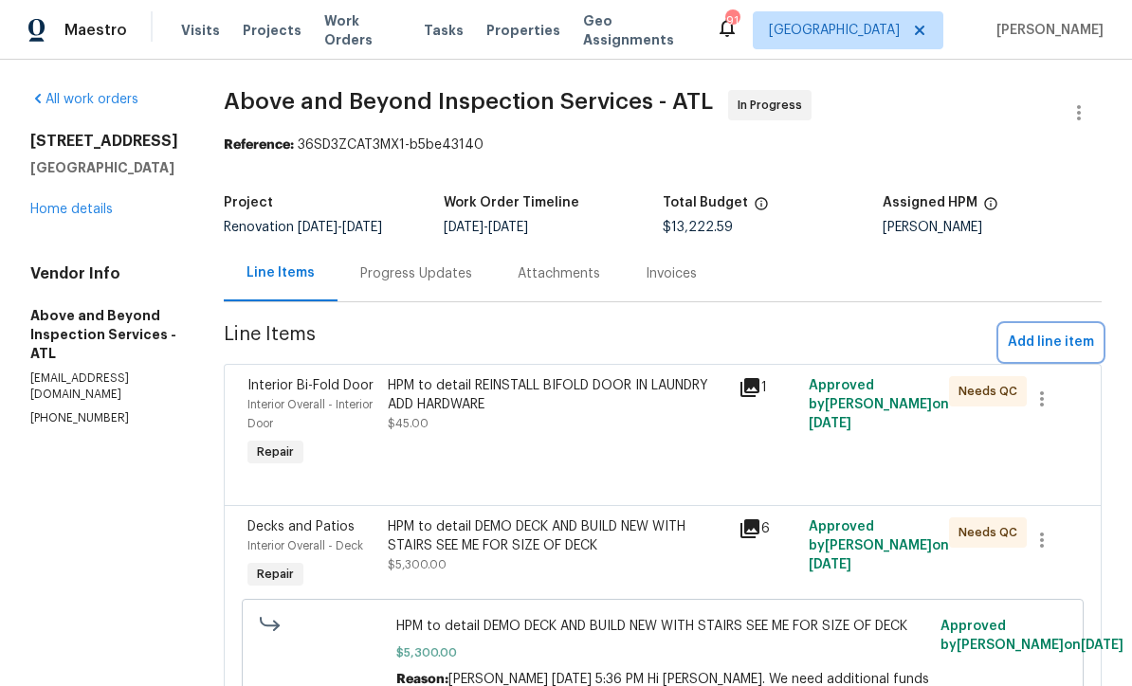
click at [1055, 354] on span "Add line item" at bounding box center [1050, 343] width 86 height 24
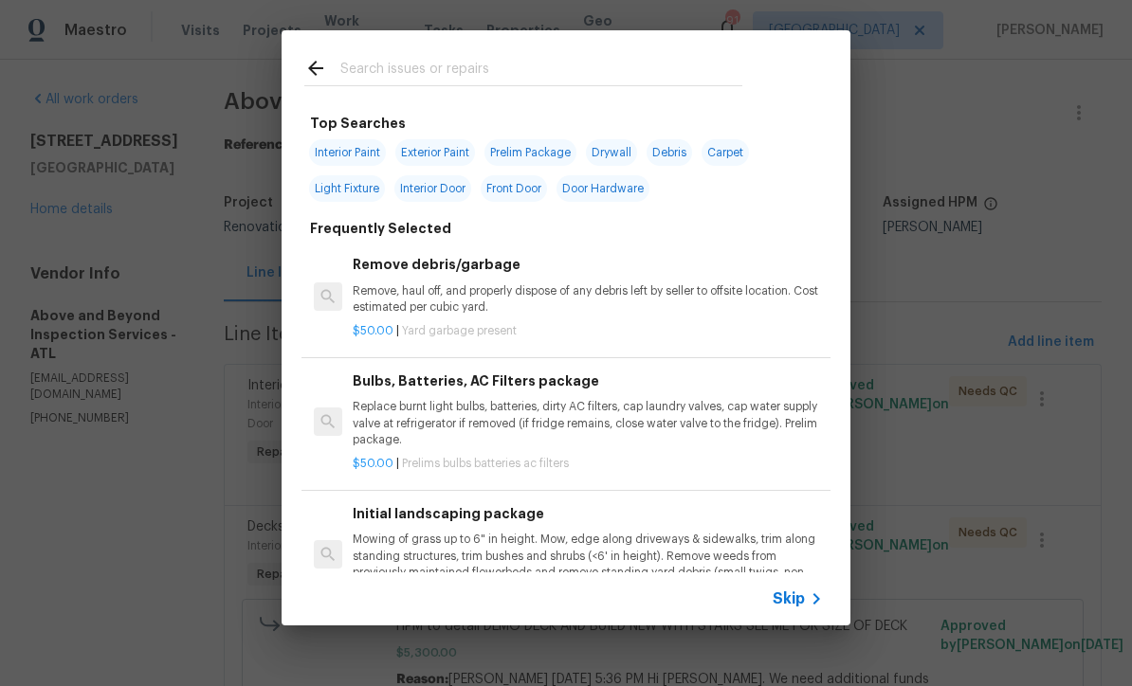
click at [806, 598] on icon at bounding box center [816, 599] width 23 height 23
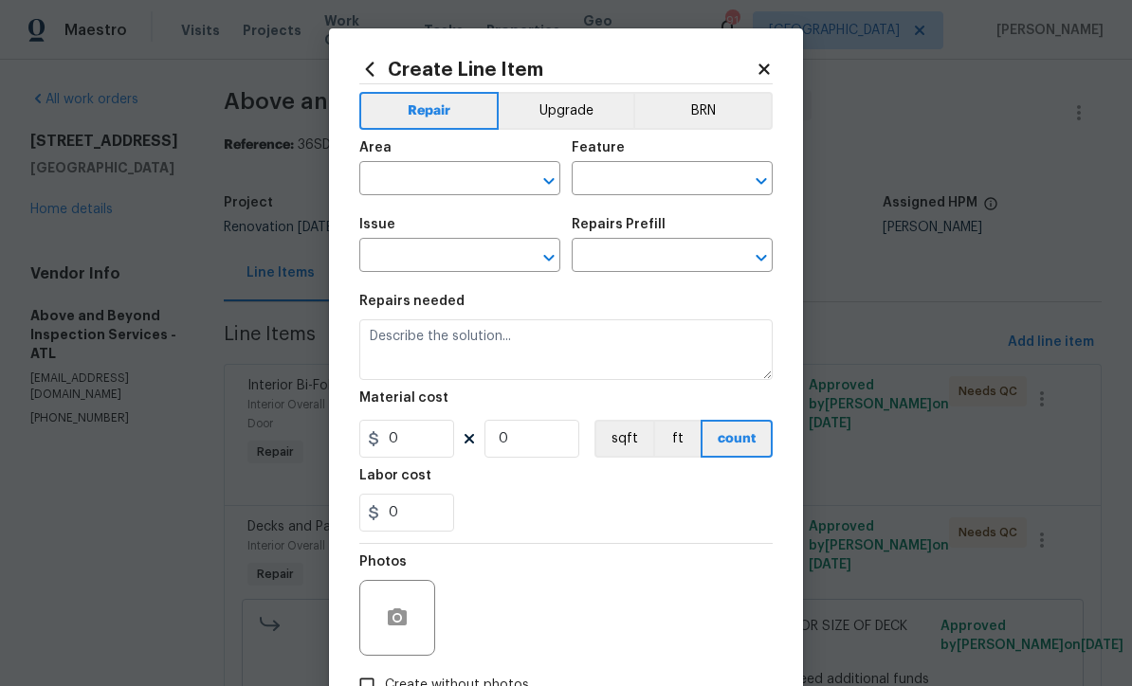
click at [389, 180] on input "text" at bounding box center [433, 180] width 148 height 29
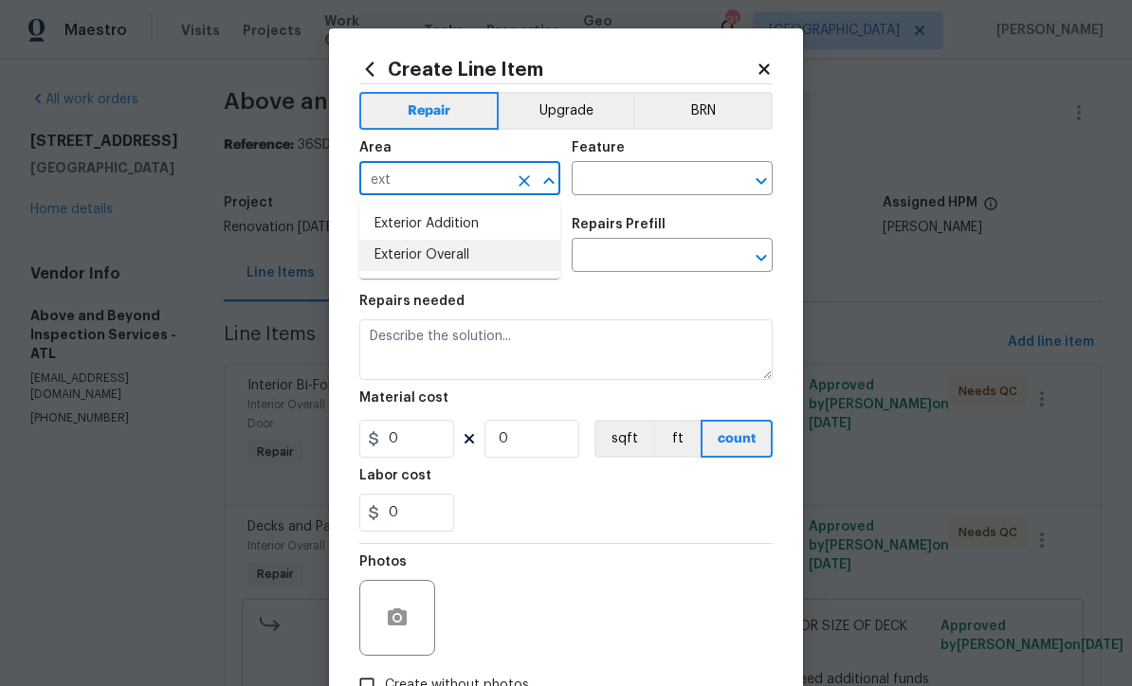
click at [414, 258] on li "Exterior Overall" at bounding box center [459, 255] width 201 height 31
type input "Exterior Overall"
click at [590, 182] on input "text" at bounding box center [645, 180] width 148 height 29
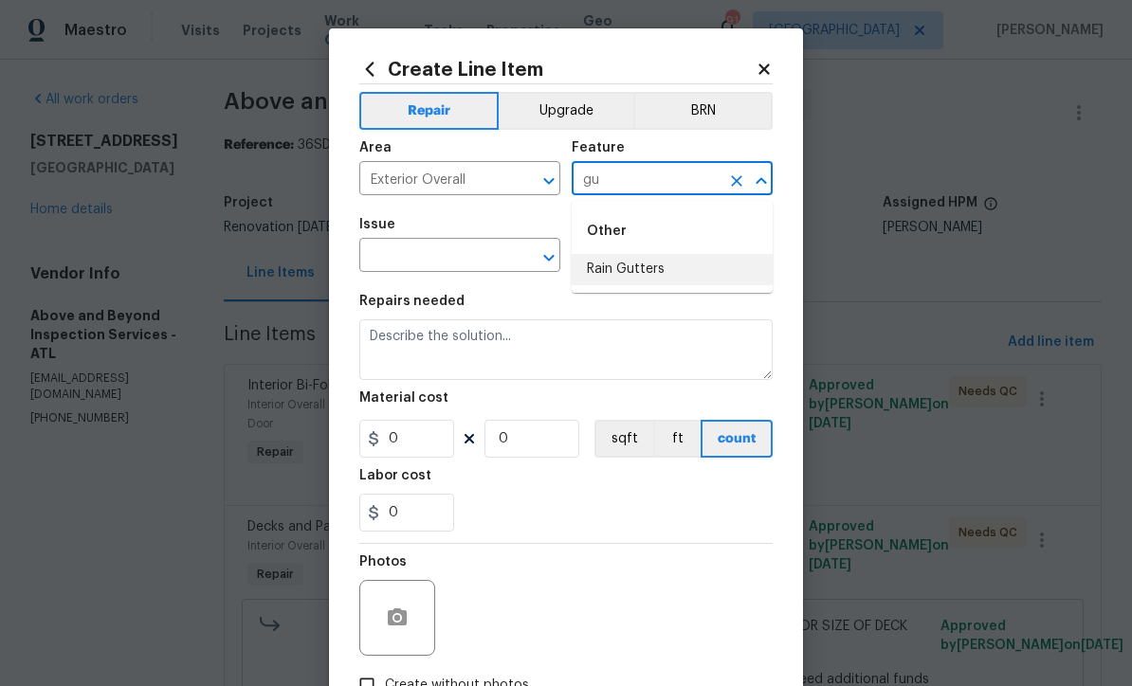
click at [629, 273] on li "Rain Gutters" at bounding box center [671, 269] width 201 height 31
type input "Rain Gutters"
click at [416, 256] on input "text" at bounding box center [433, 257] width 148 height 29
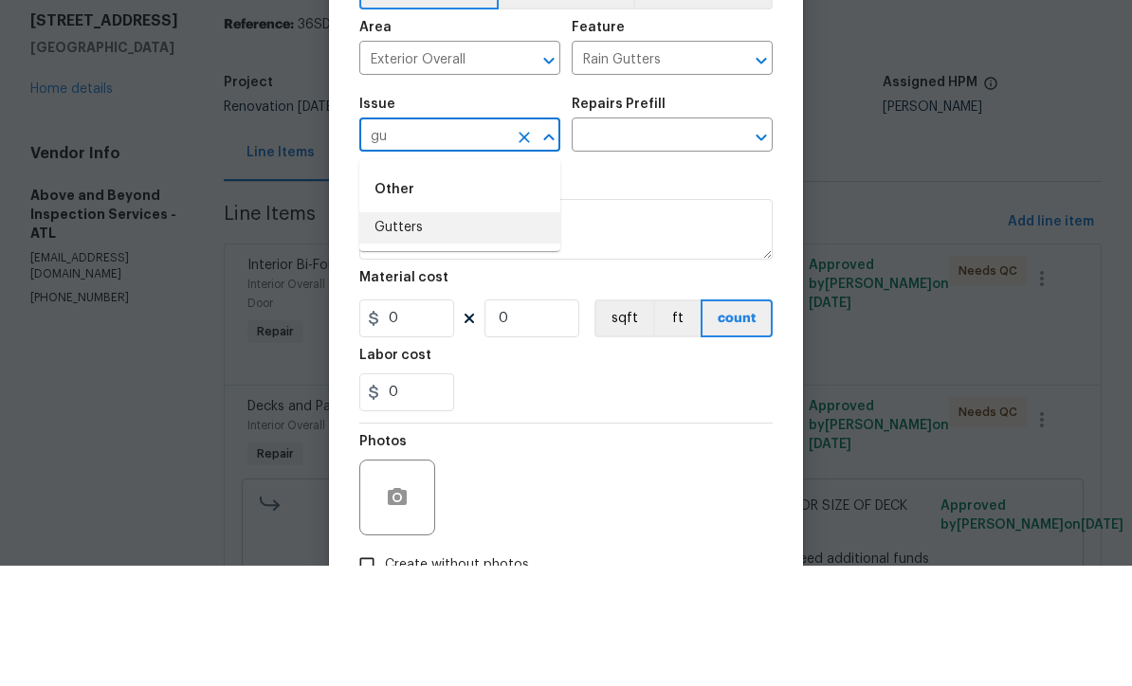
click at [392, 333] on li "Gutters" at bounding box center [459, 348] width 201 height 31
type input "Gutters"
click at [611, 243] on input "text" at bounding box center [645, 257] width 148 height 29
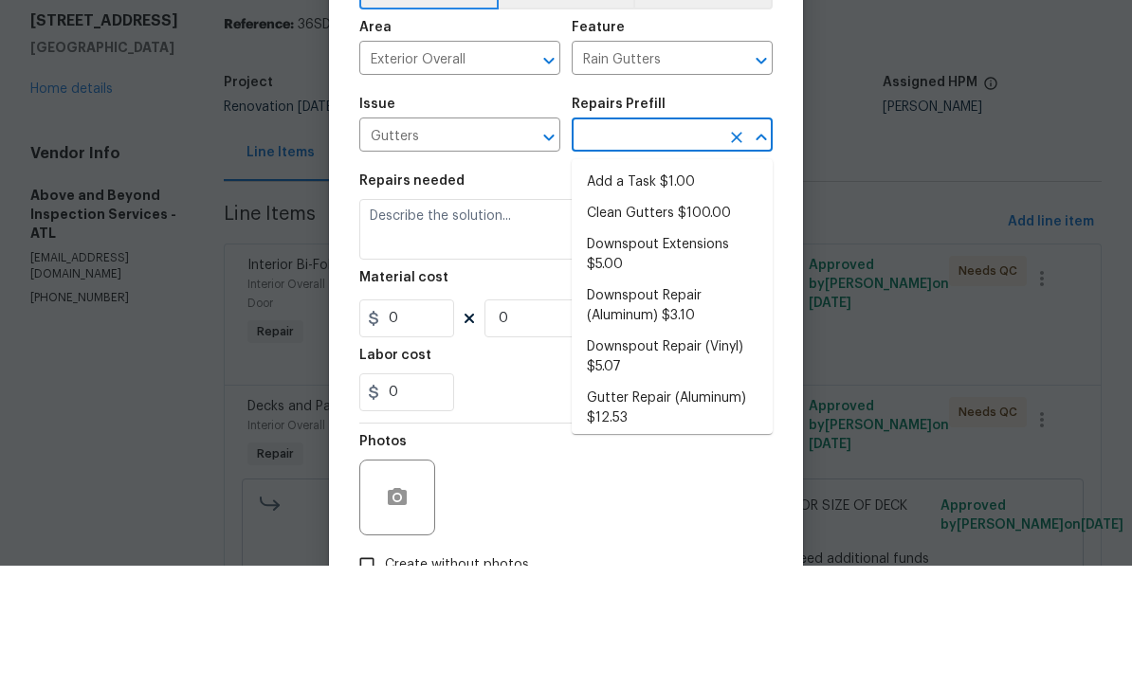
scroll to position [63, 0]
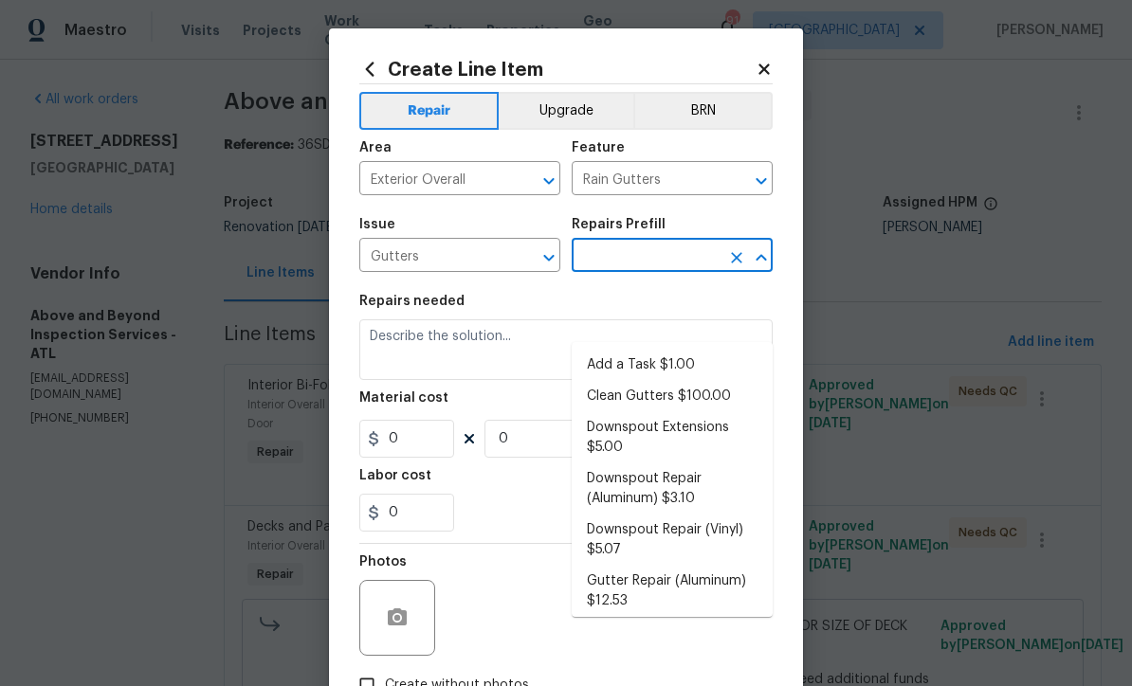
click at [643, 412] on li "Downspout Extensions $5.00" at bounding box center [671, 437] width 201 height 51
type input "Downspout Extensions $5.00"
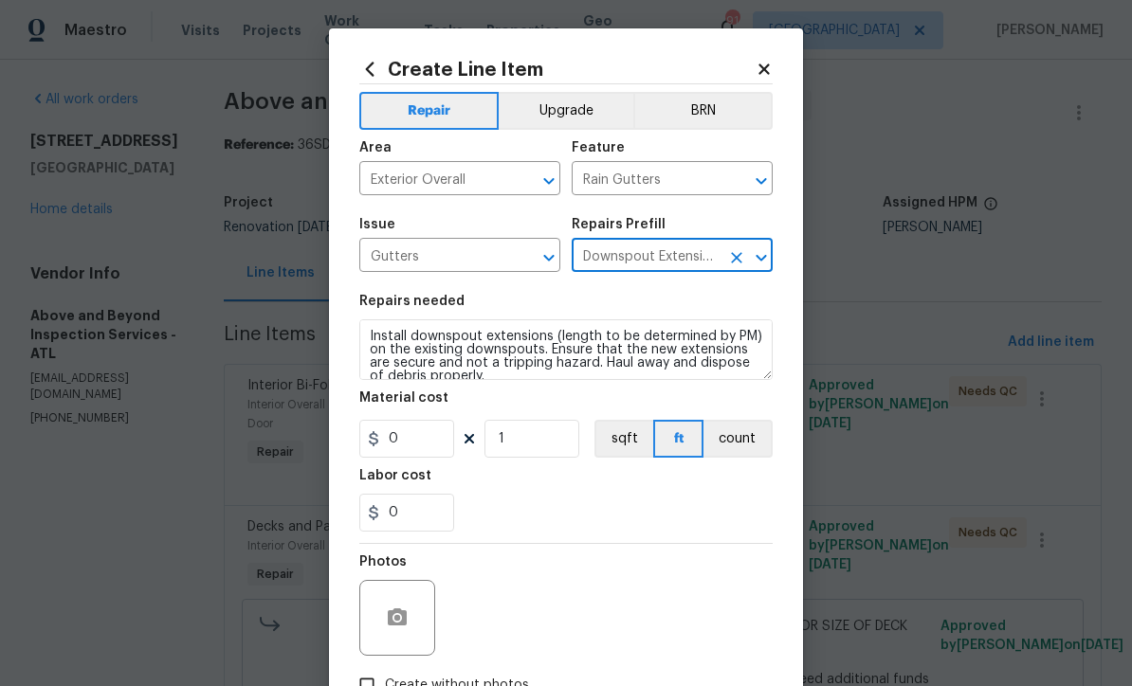
type input "[PERSON_NAME] and Trim"
type textarea "Install downspout extensions (length to be determined by PM) on the existing do…"
type input "1"
type input "Downspout Extensions $5.00"
type input "5"
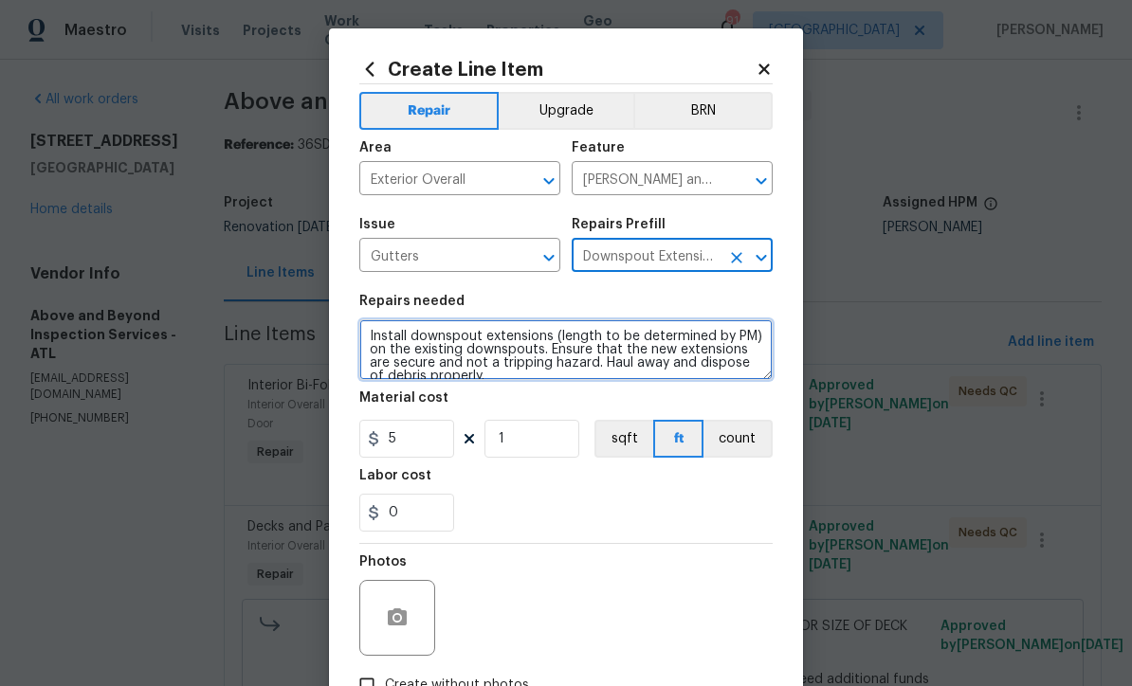
click at [374, 336] on textarea "Install downspout extensions (length to be determined by PM) on the existing do…" at bounding box center [565, 349] width 413 height 61
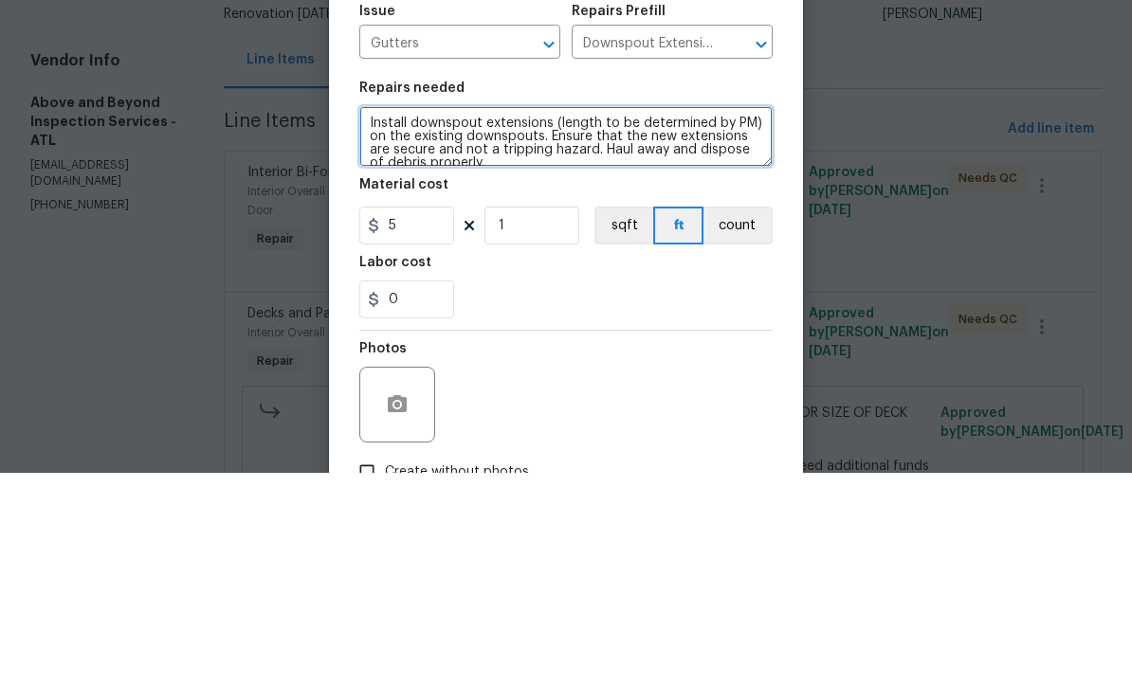
click at [392, 319] on textarea "Install downspout extensions (length to be determined by PM) on the existing do…" at bounding box center [565, 349] width 413 height 61
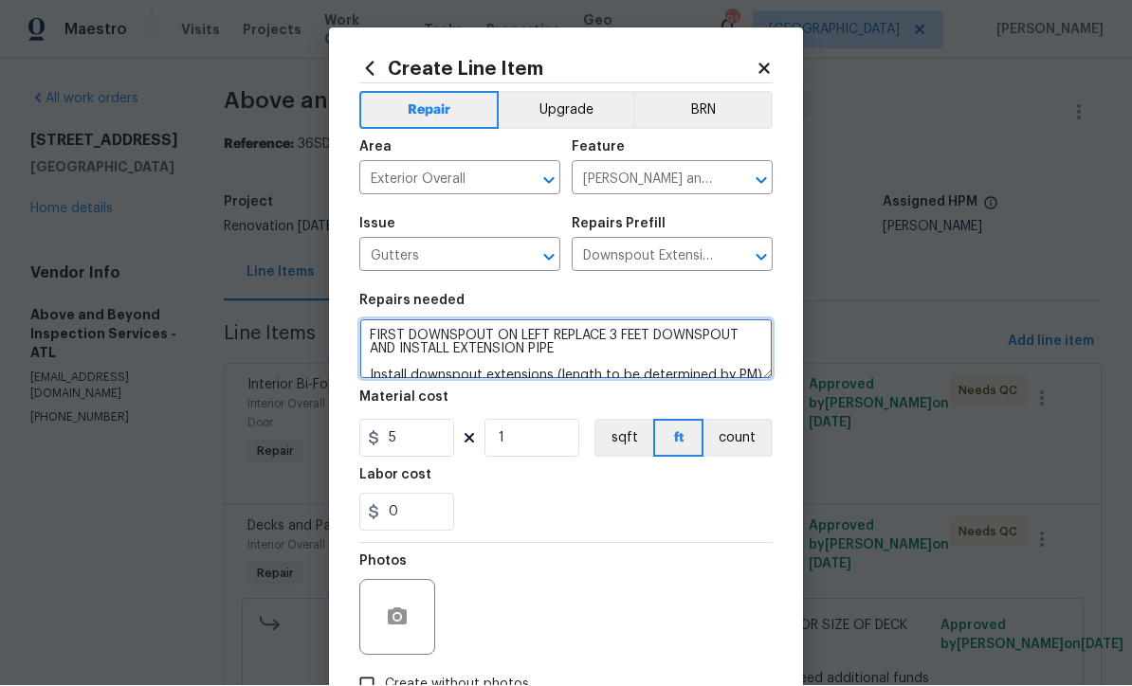
type textarea "FIRST DOWNSPOUT ON LEFT REPLACE 3 FEET DOWNSPOUT AND INSTALL EXTENSION PIPE Ins…"
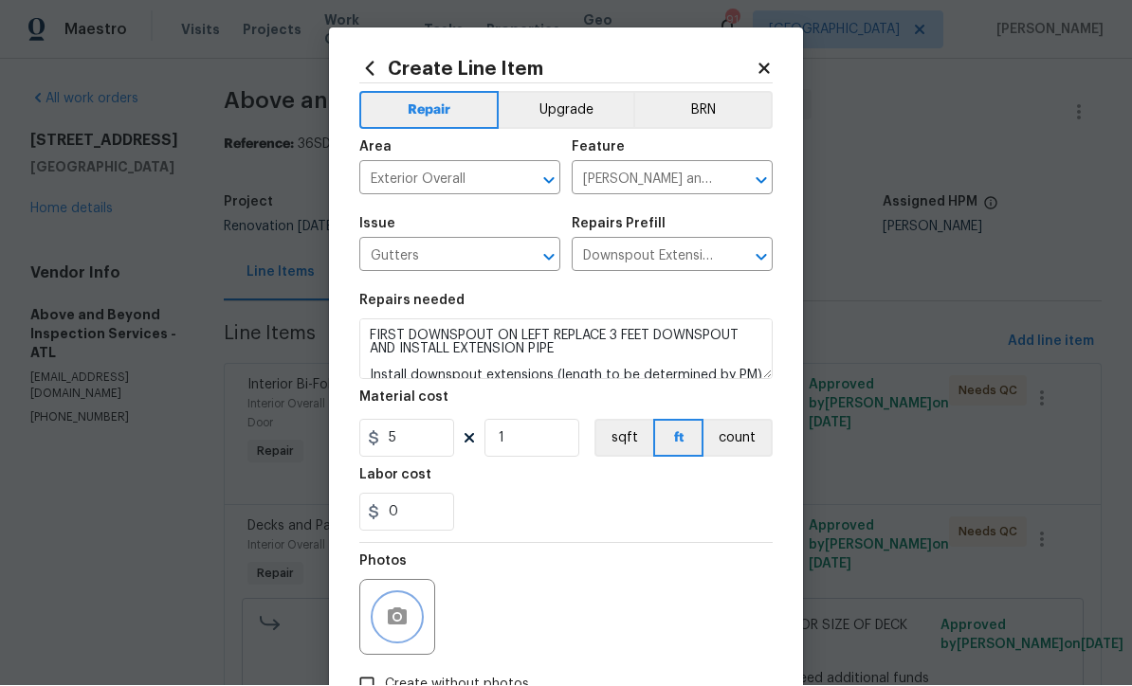
click at [386, 612] on icon "button" at bounding box center [397, 618] width 23 height 23
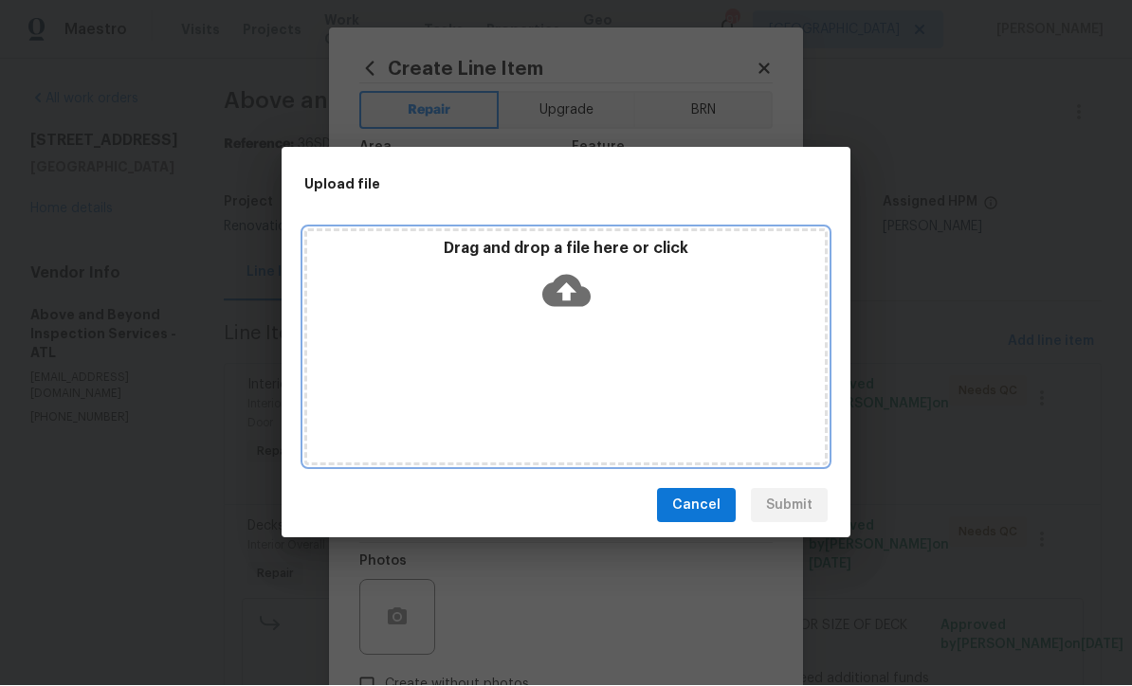
click at [572, 295] on icon at bounding box center [566, 292] width 48 height 32
